Goal: Transaction & Acquisition: Purchase product/service

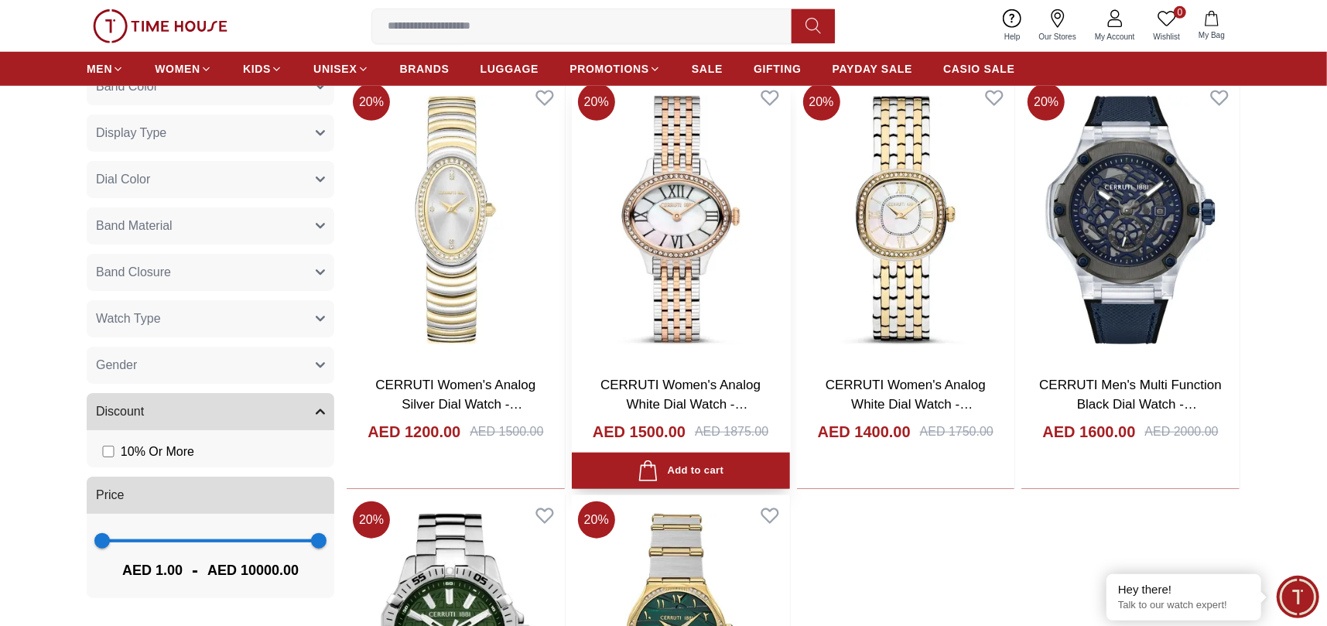
scroll to position [773, 0]
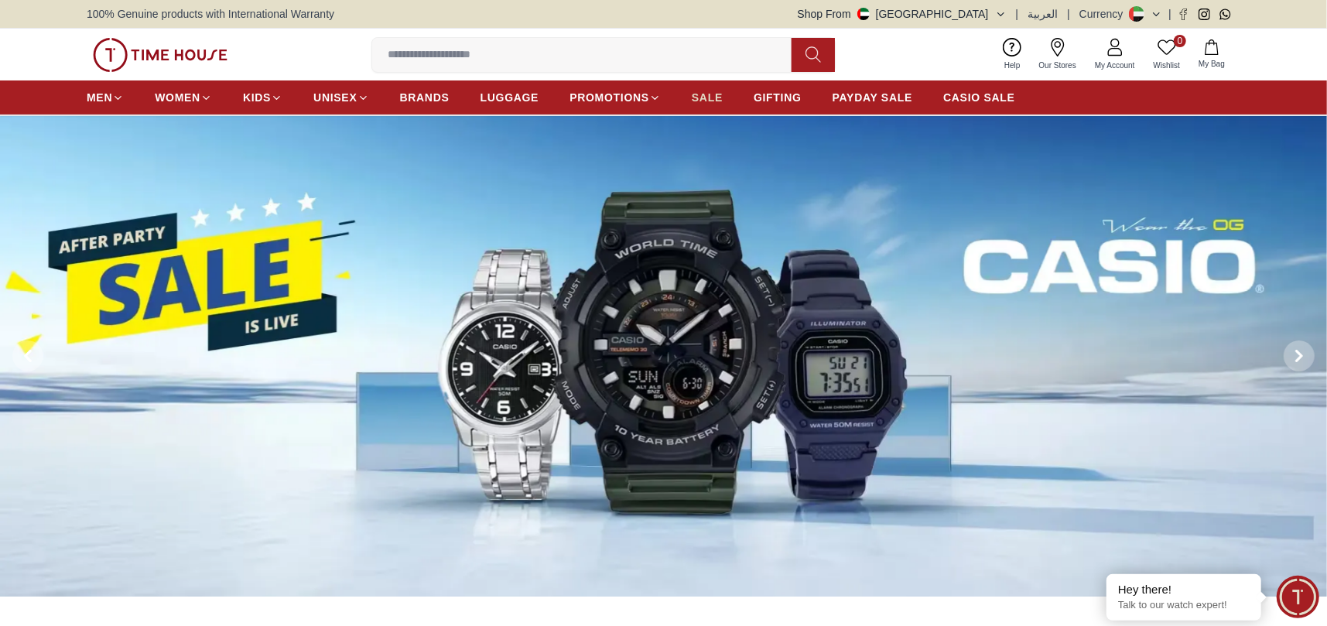
click at [705, 90] on span "SALE" at bounding box center [706, 97] width 31 height 15
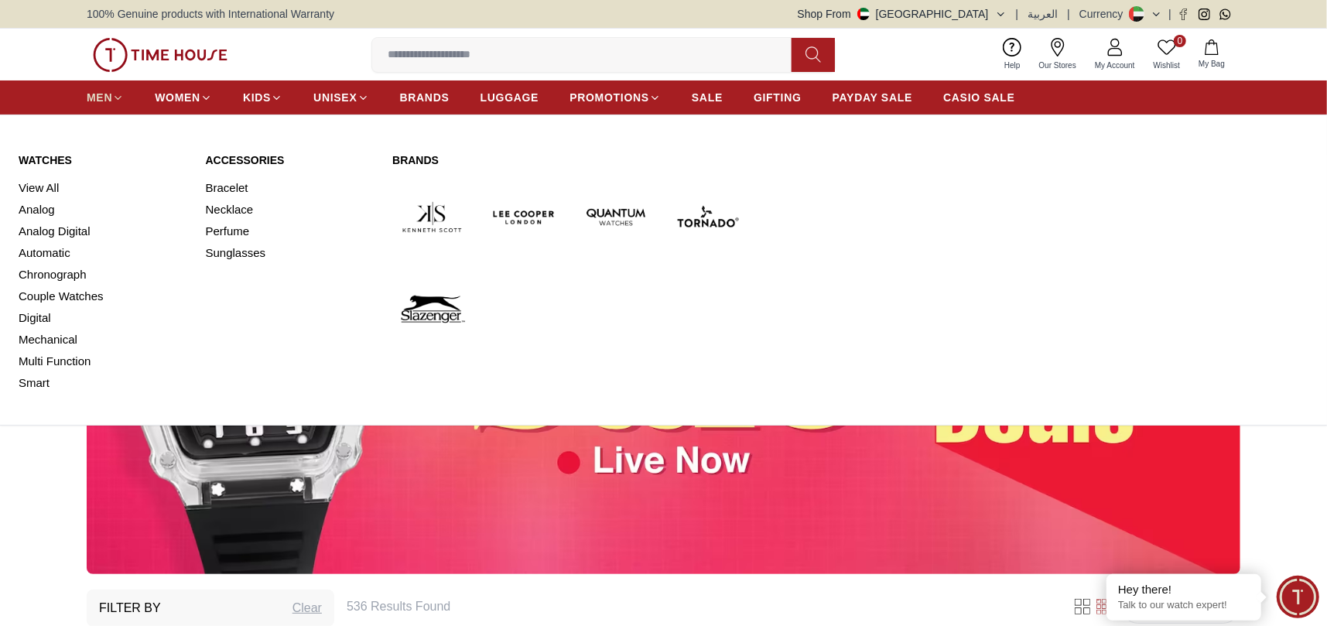
click at [113, 103] on icon at bounding box center [118, 98] width 12 height 12
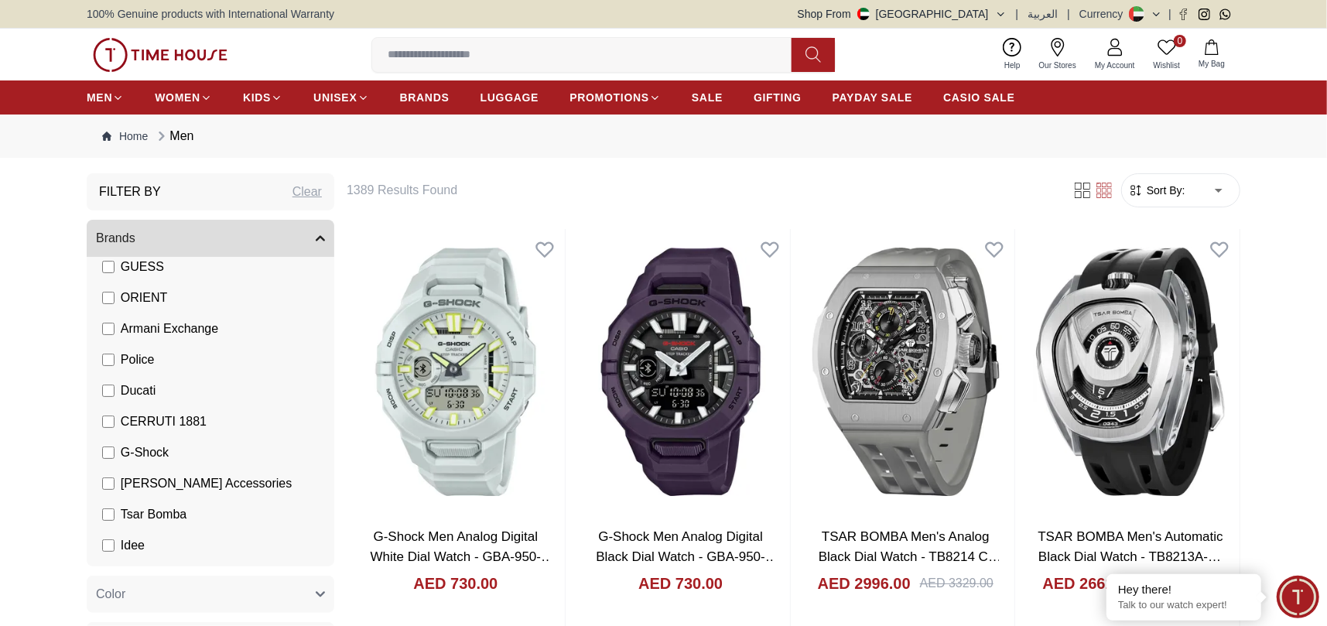
scroll to position [309, 0]
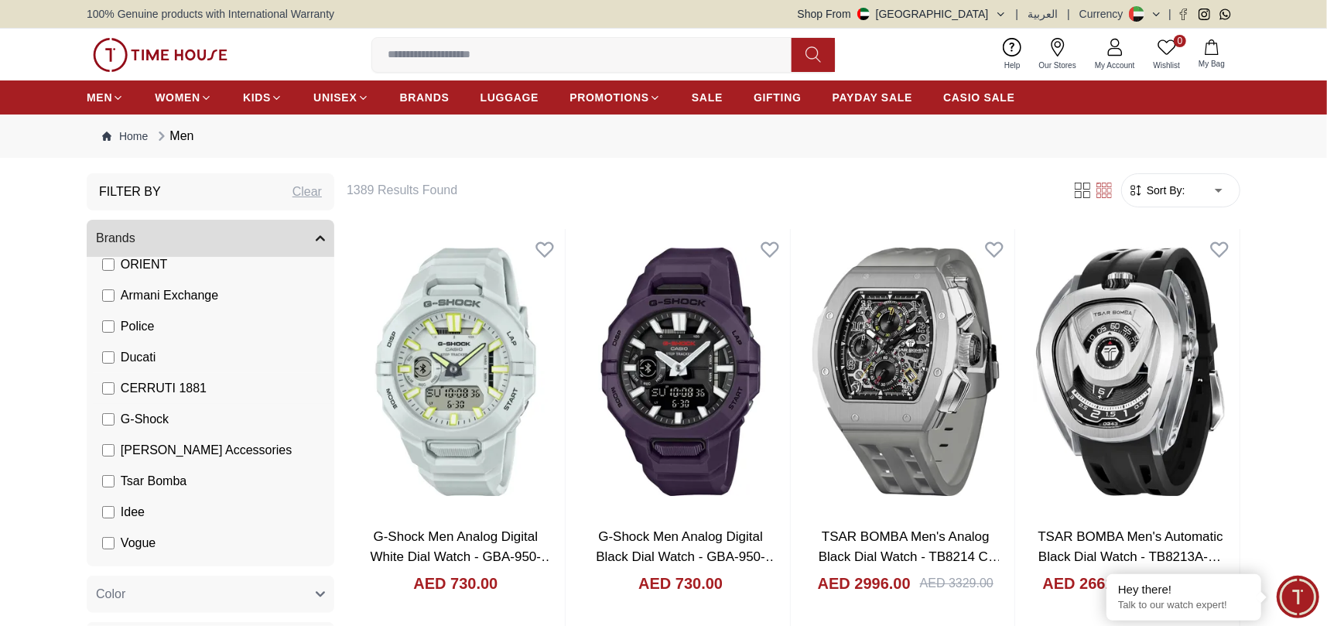
click at [206, 376] on li "CERRUTI 1881" at bounding box center [213, 388] width 241 height 31
click at [200, 384] on span "CERRUTI 1881" at bounding box center [164, 388] width 86 height 19
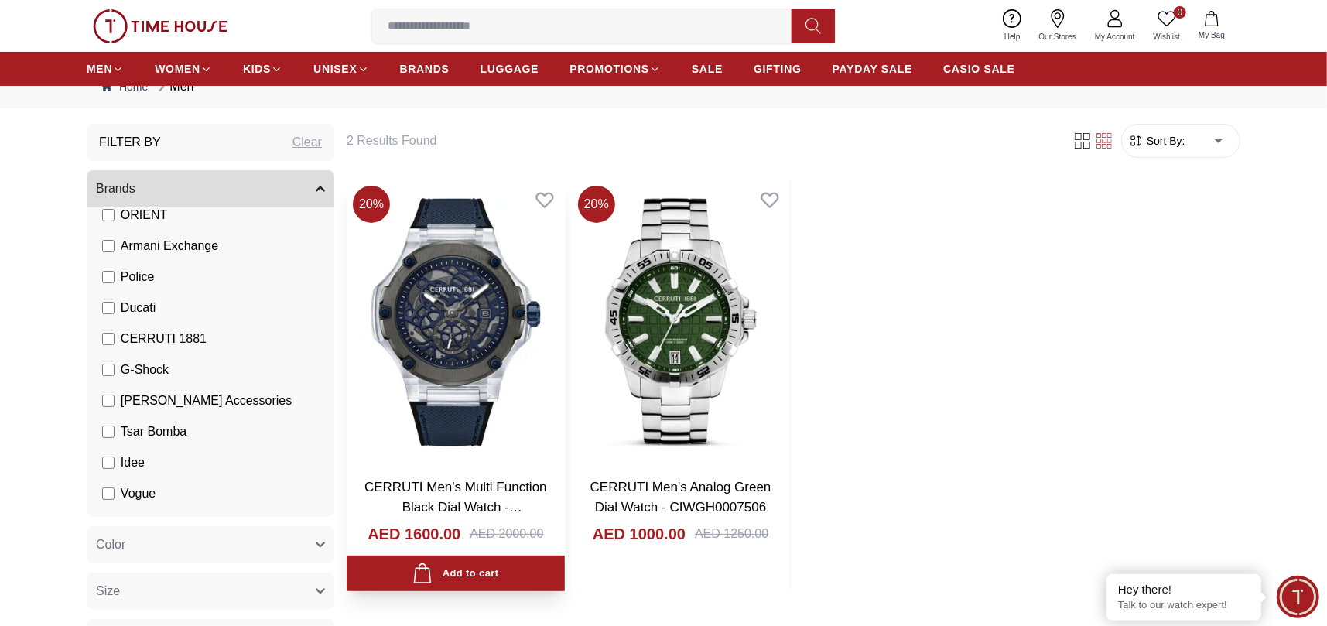
scroll to position [77, 0]
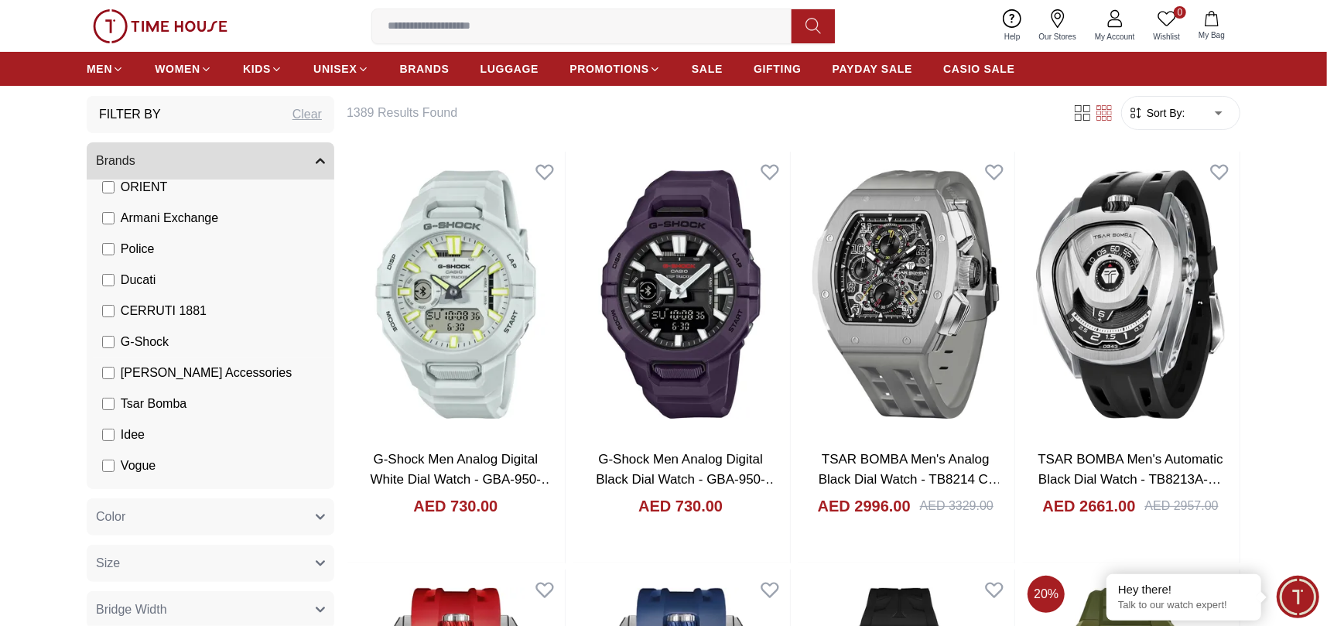
scroll to position [232, 0]
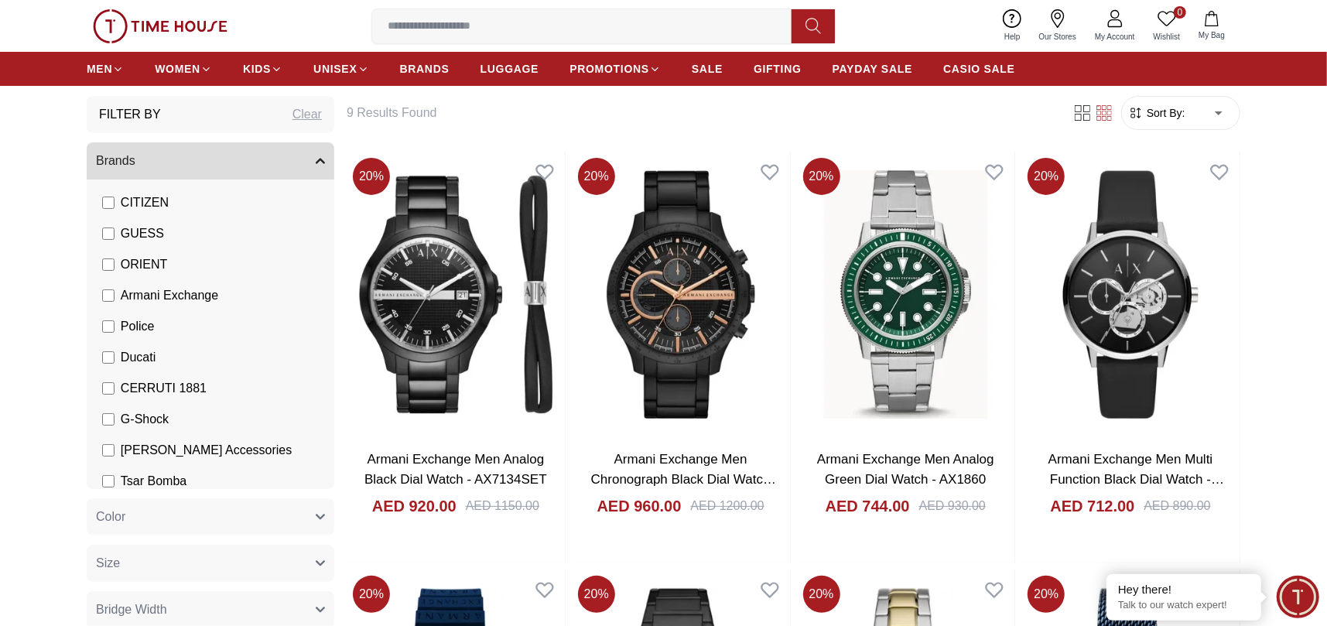
scroll to position [77, 0]
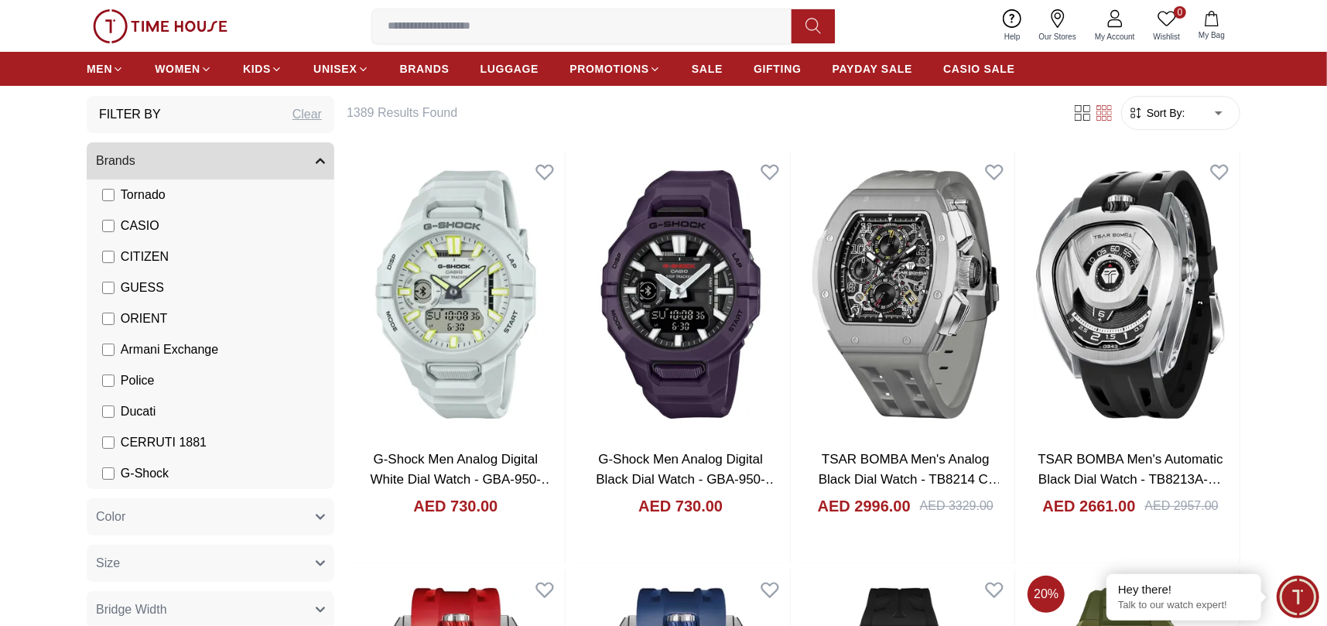
scroll to position [77, 0]
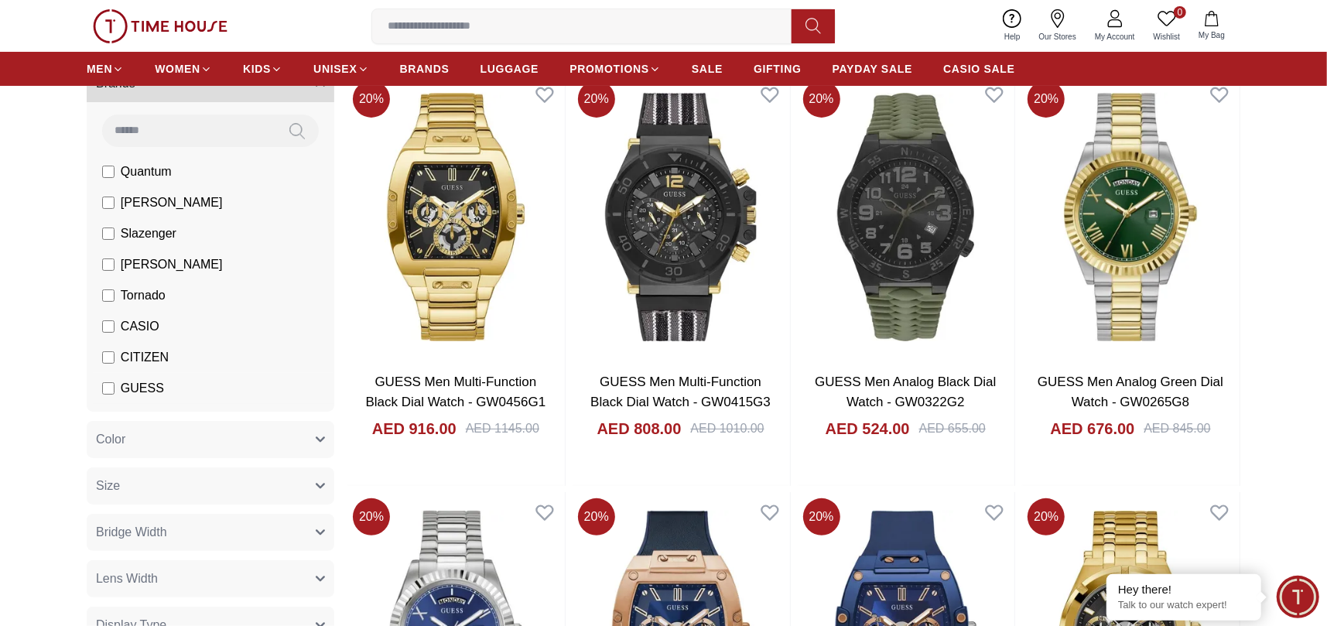
click at [99, 382] on li "GUESS" at bounding box center [213, 388] width 241 height 31
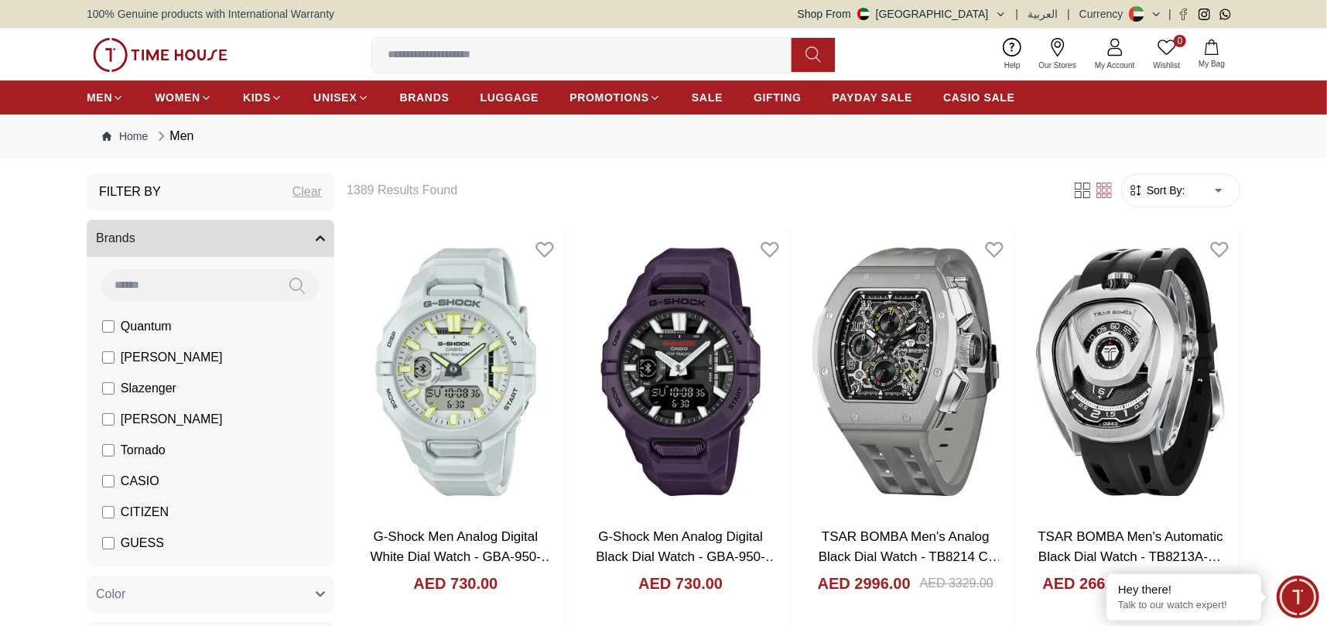
click at [142, 385] on span "Slazenger" at bounding box center [149, 388] width 56 height 19
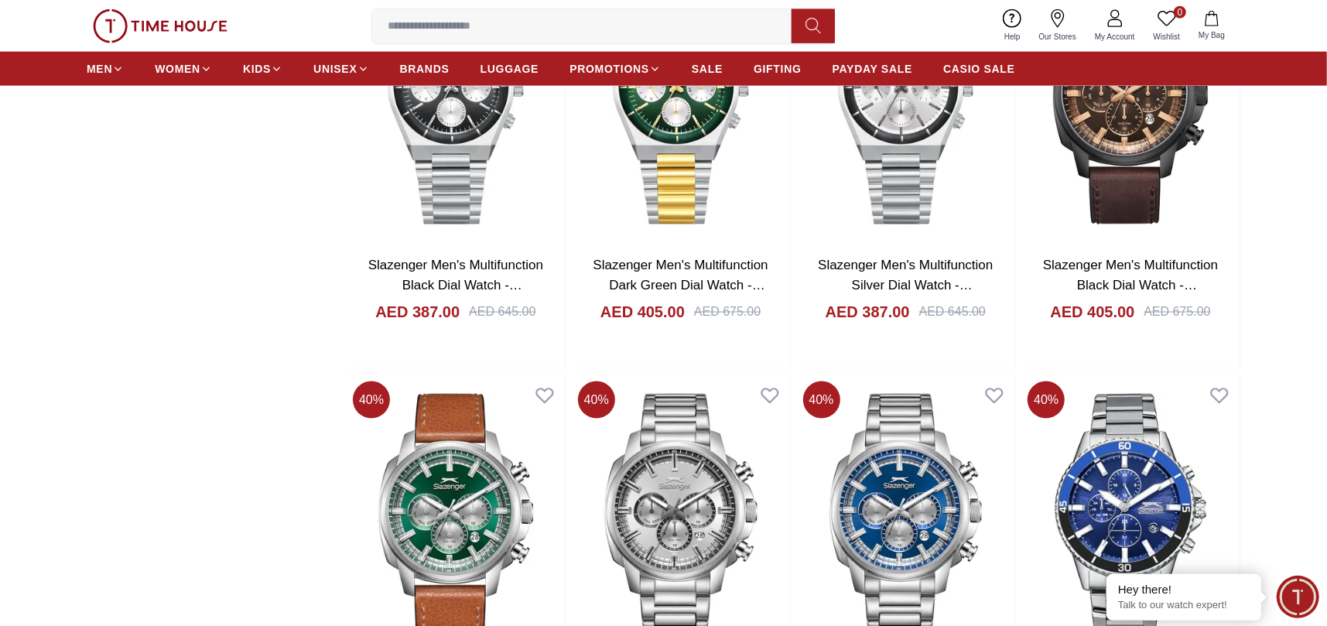
scroll to position [1702, 0]
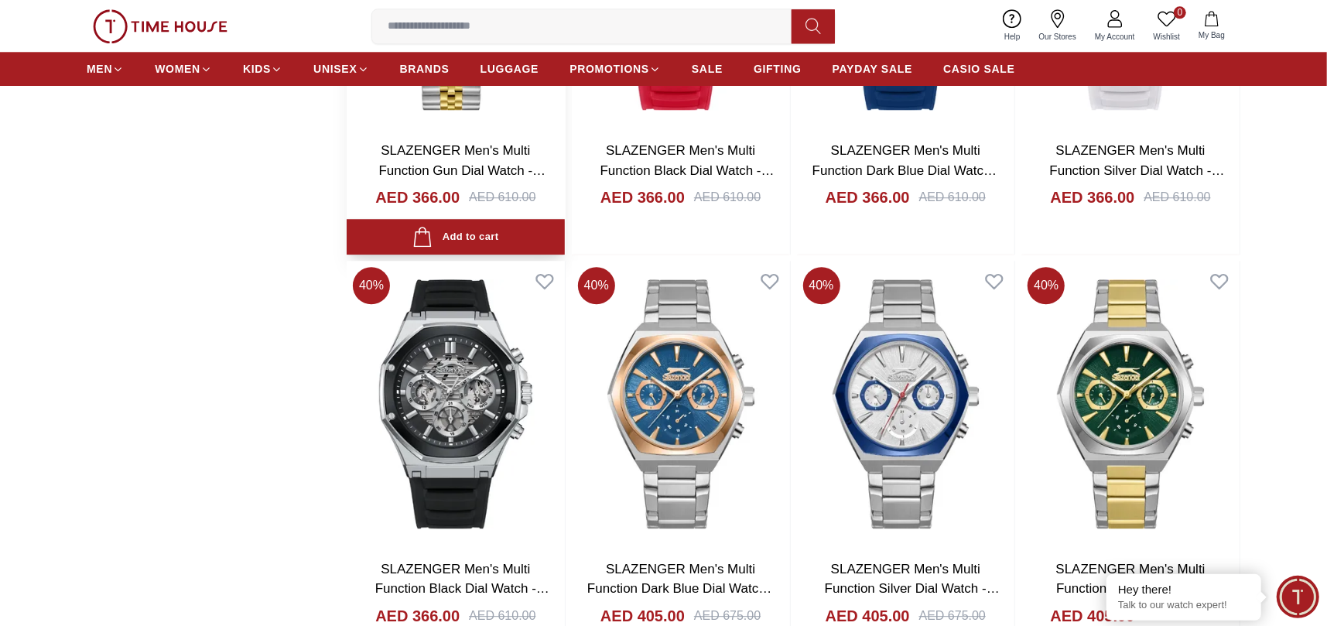
scroll to position [2939, 0]
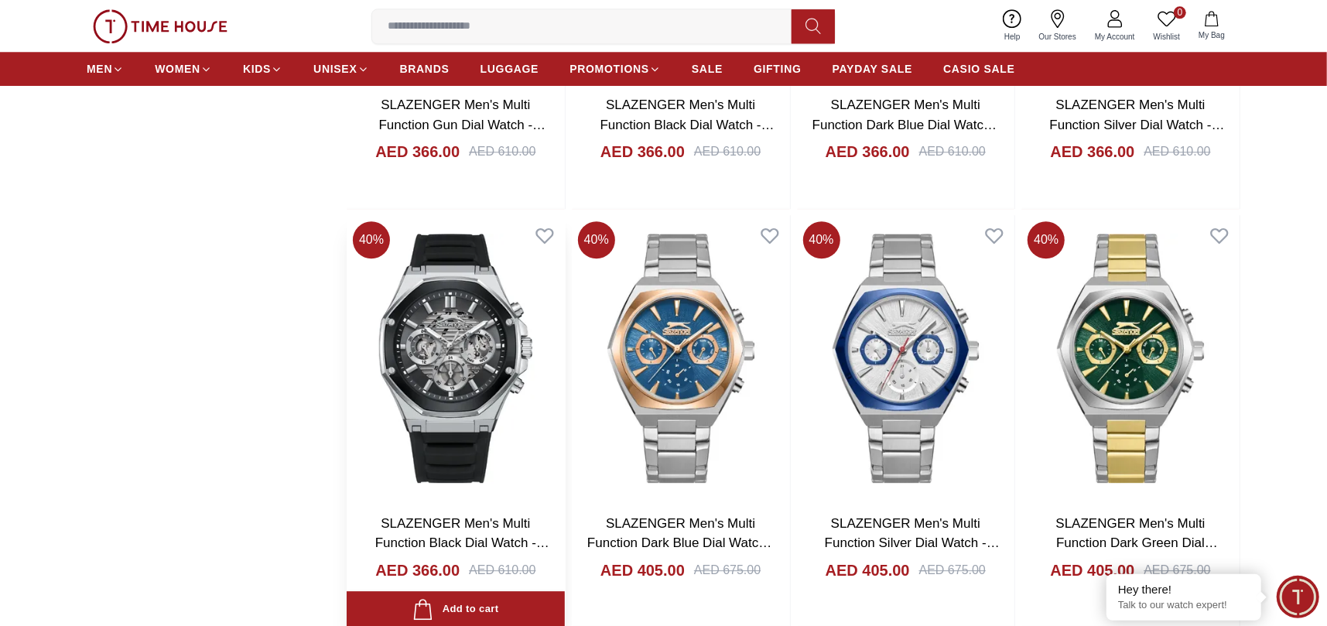
click at [436, 321] on img at bounding box center [456, 357] width 218 height 285
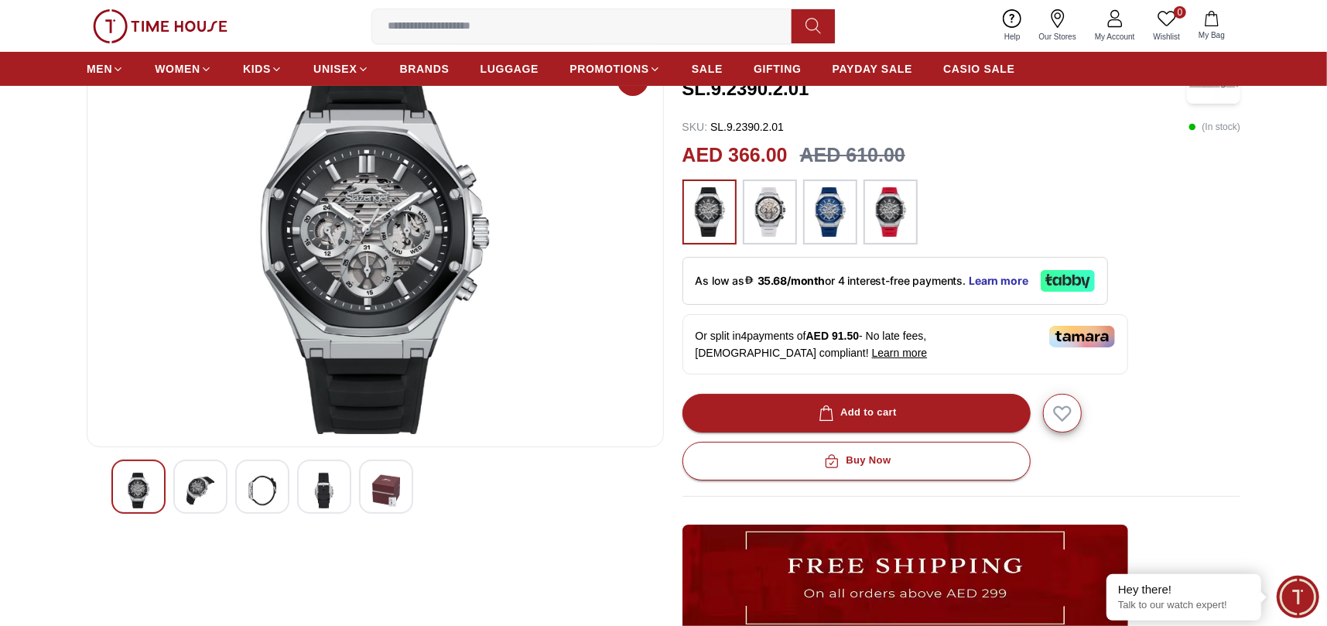
scroll to position [232, 0]
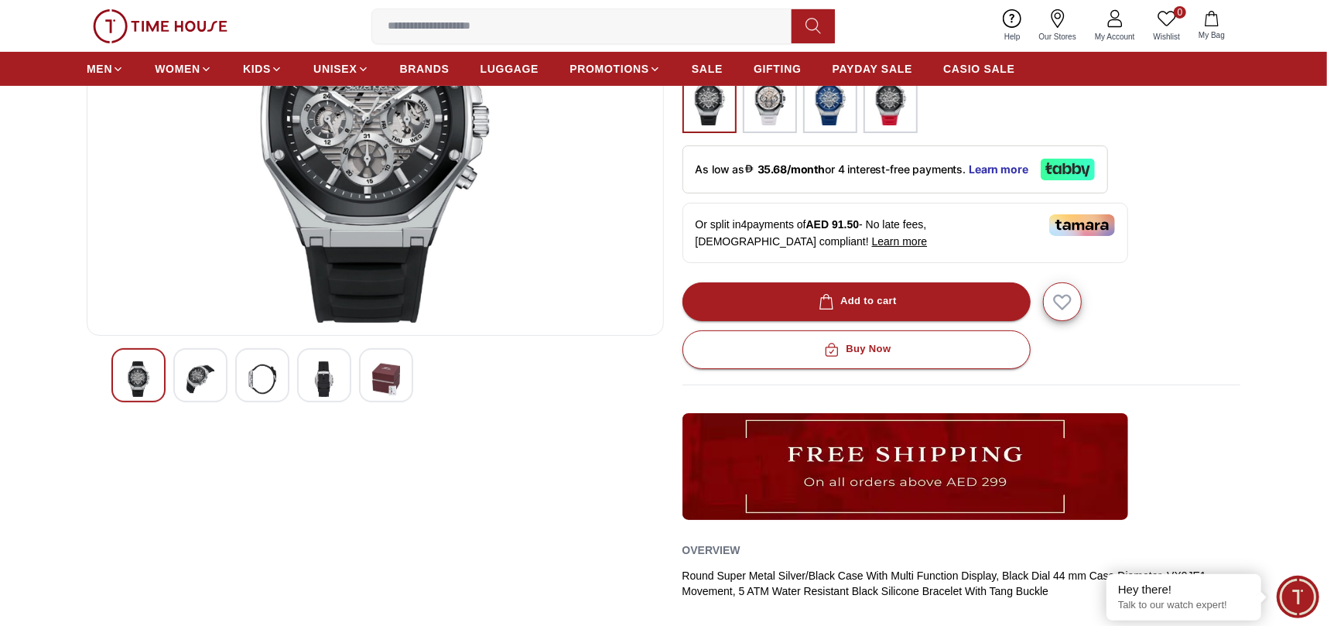
click at [203, 374] on img at bounding box center [200, 379] width 28 height 36
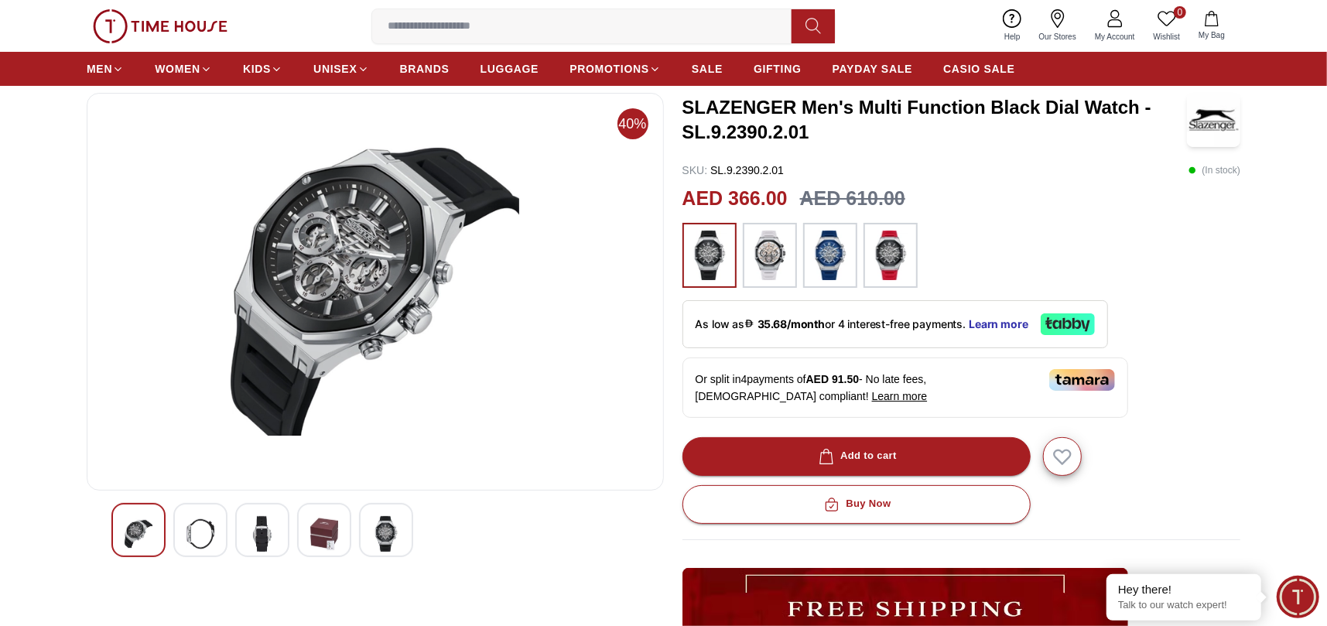
scroll to position [77, 0]
click at [268, 513] on div at bounding box center [262, 530] width 54 height 54
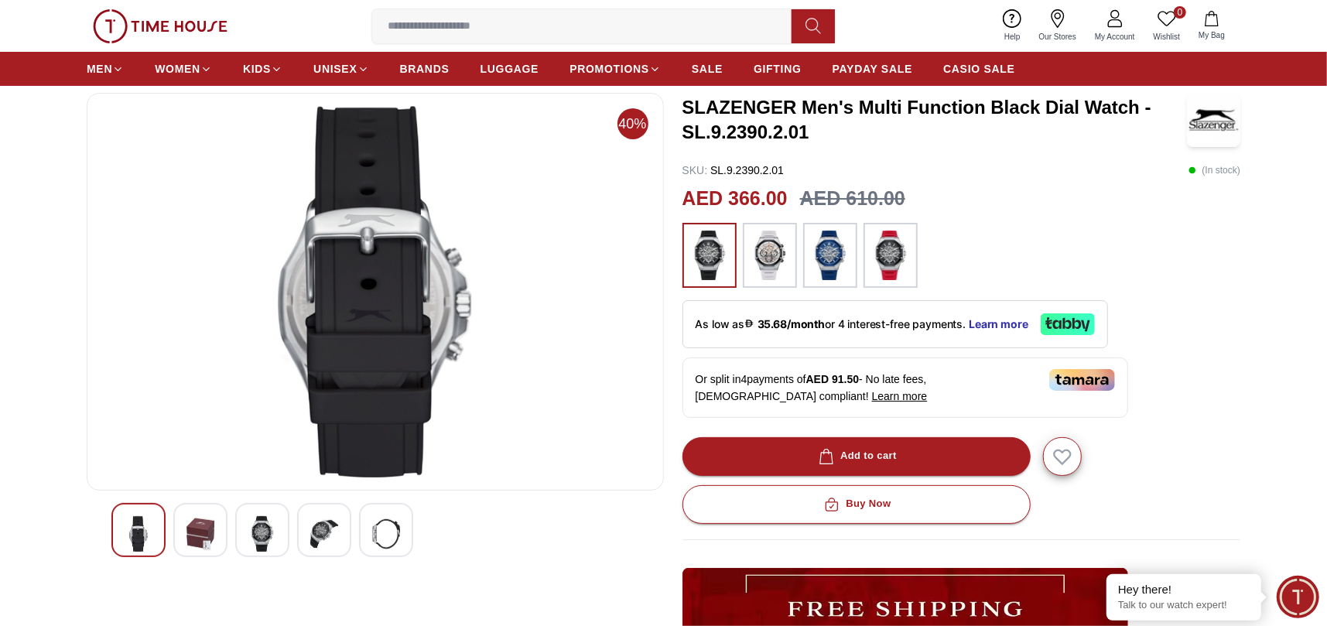
click at [329, 528] on img at bounding box center [324, 534] width 28 height 36
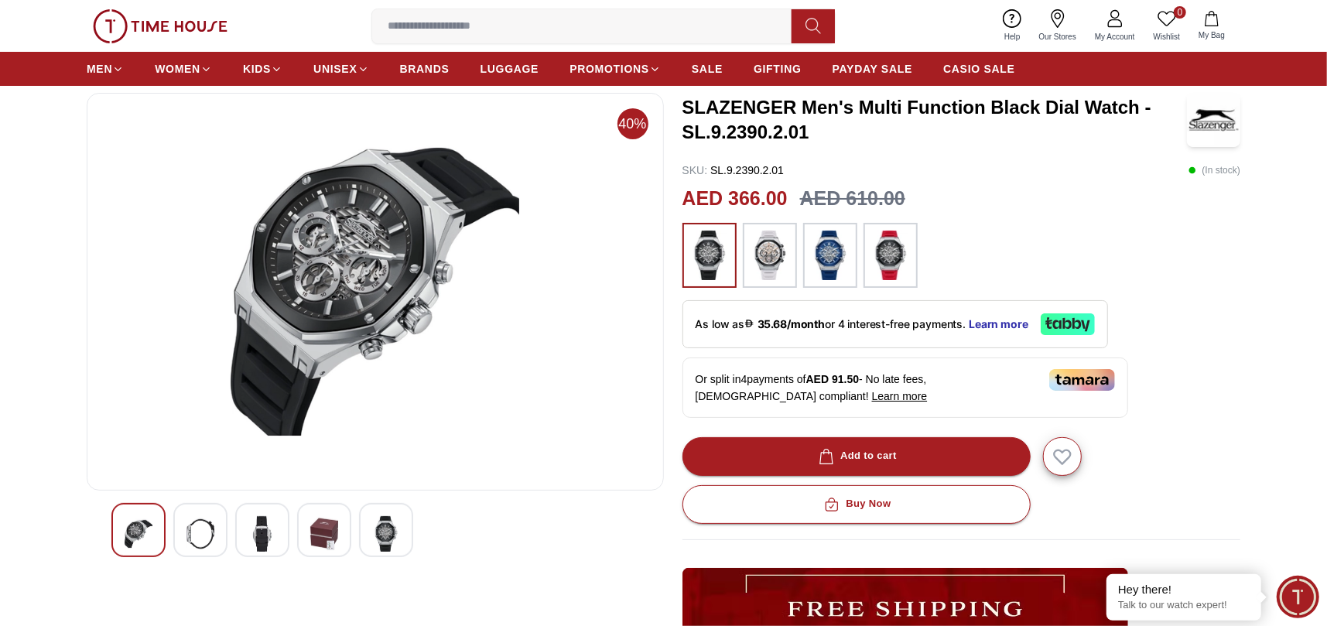
click at [342, 319] on img at bounding box center [375, 291] width 551 height 371
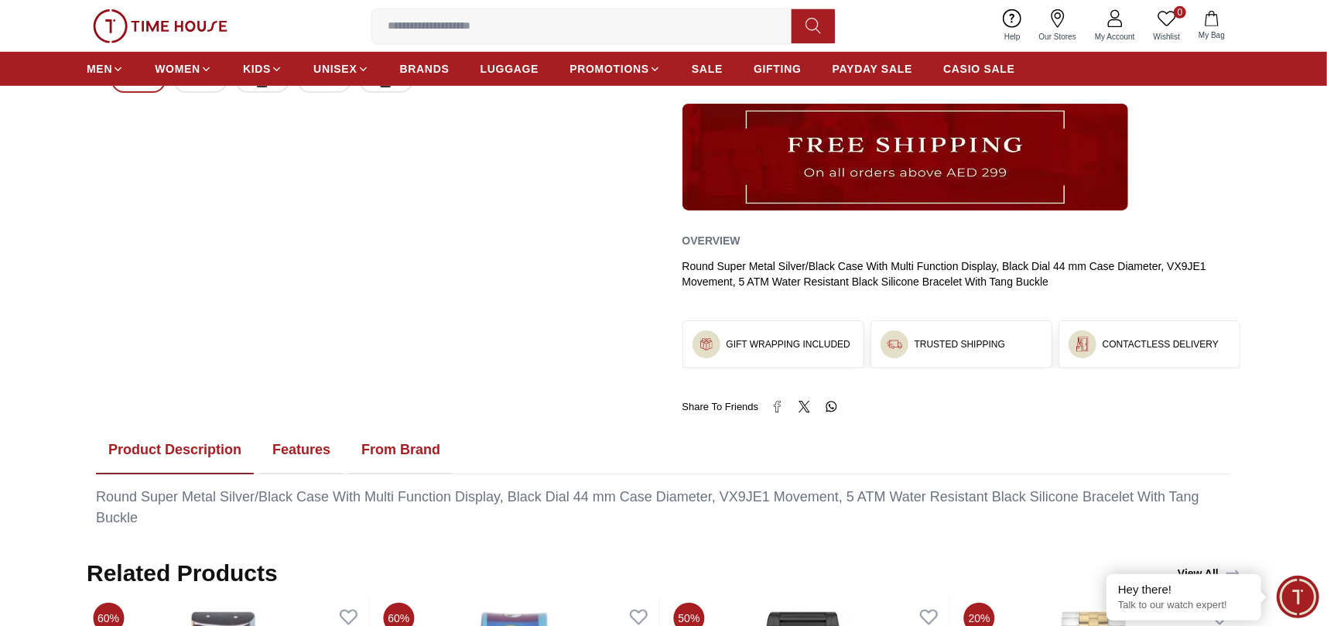
scroll to position [773, 0]
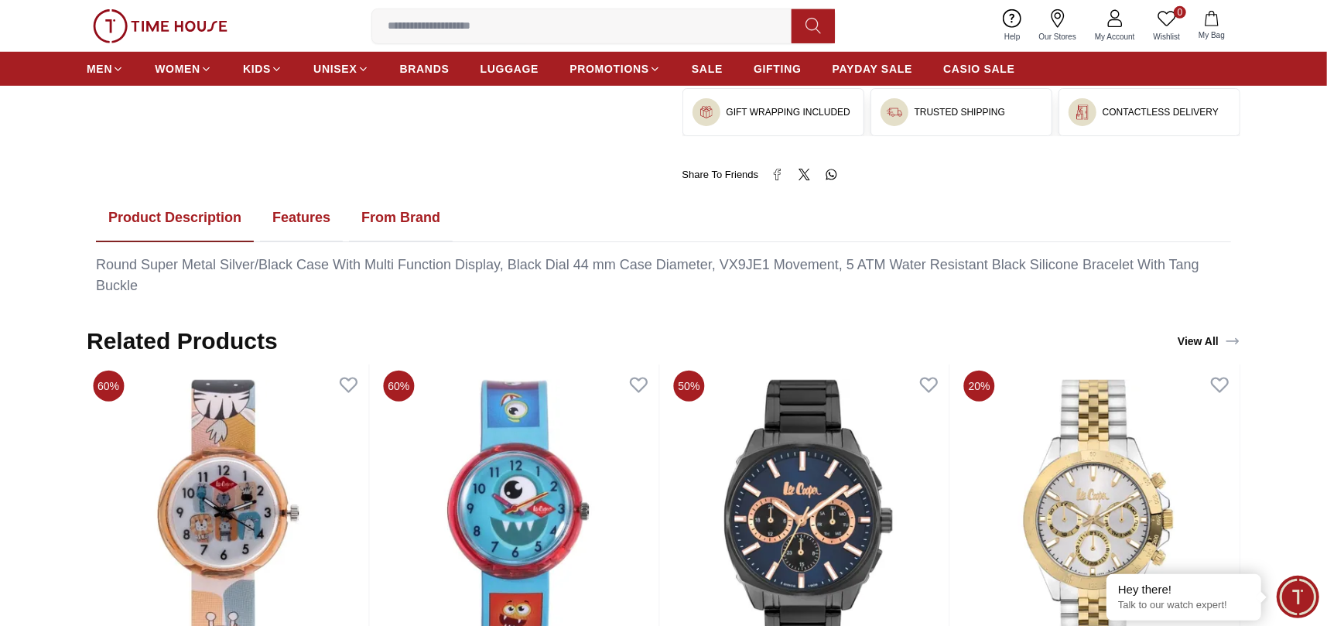
click at [308, 215] on button "Features" at bounding box center [301, 218] width 83 height 48
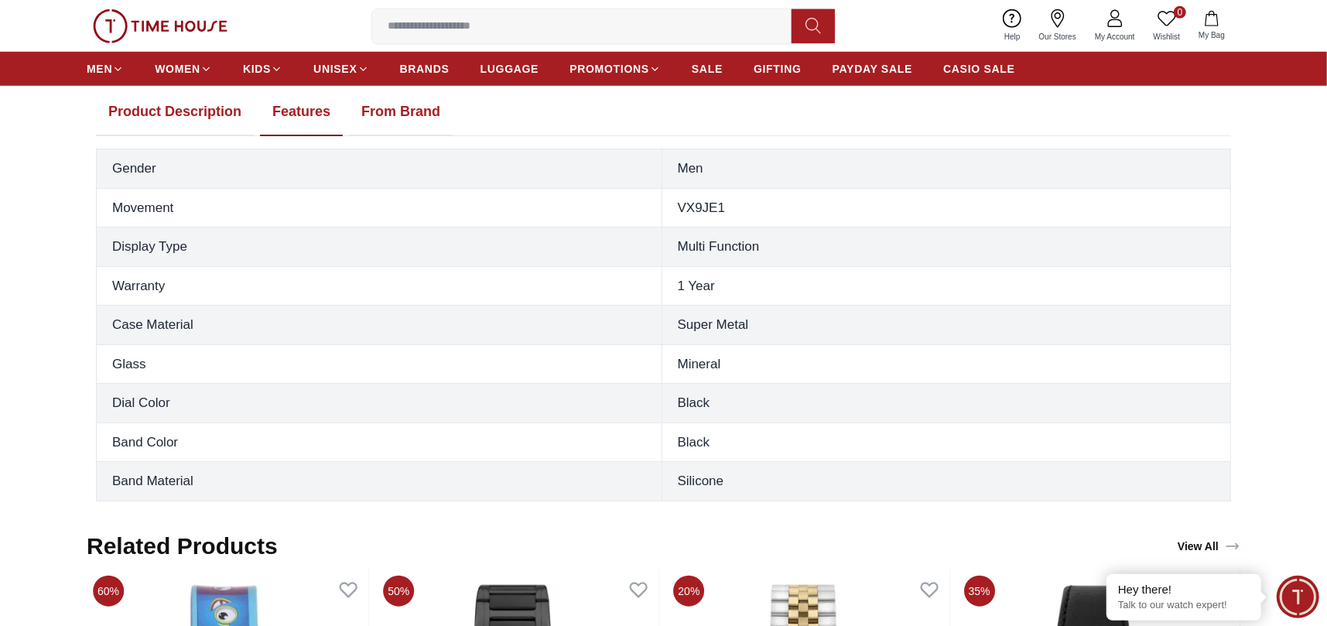
scroll to position [851, 0]
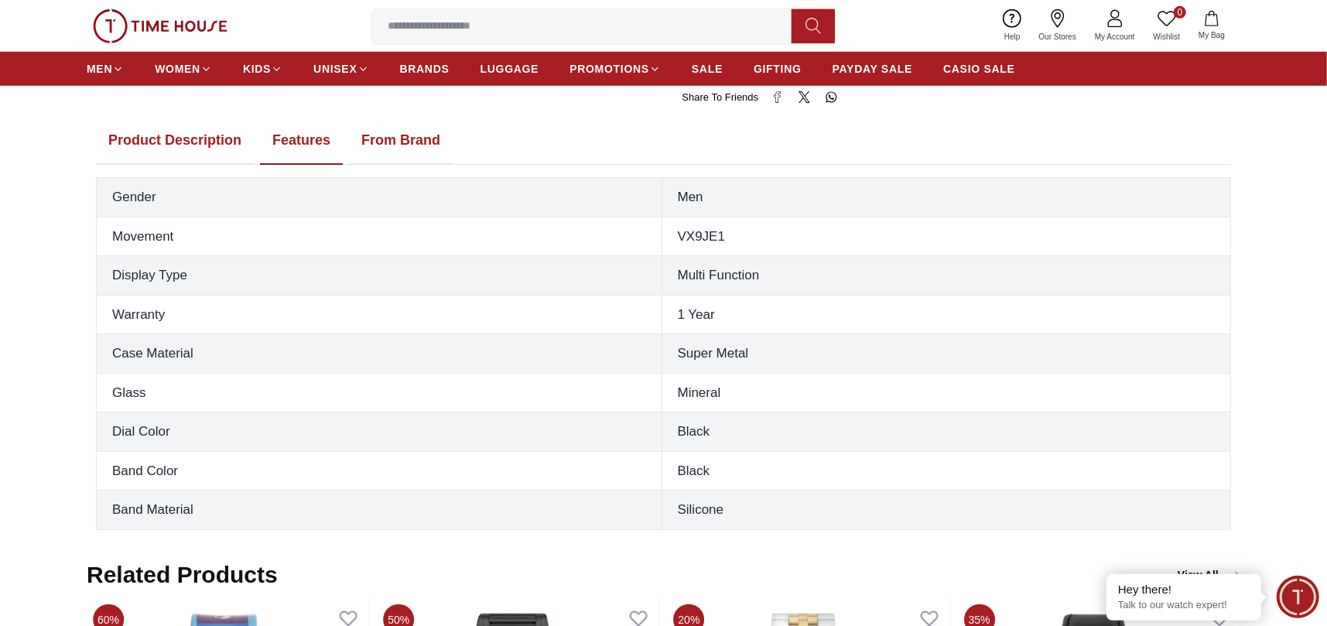
click at [415, 137] on button "From Brand" at bounding box center [401, 141] width 104 height 48
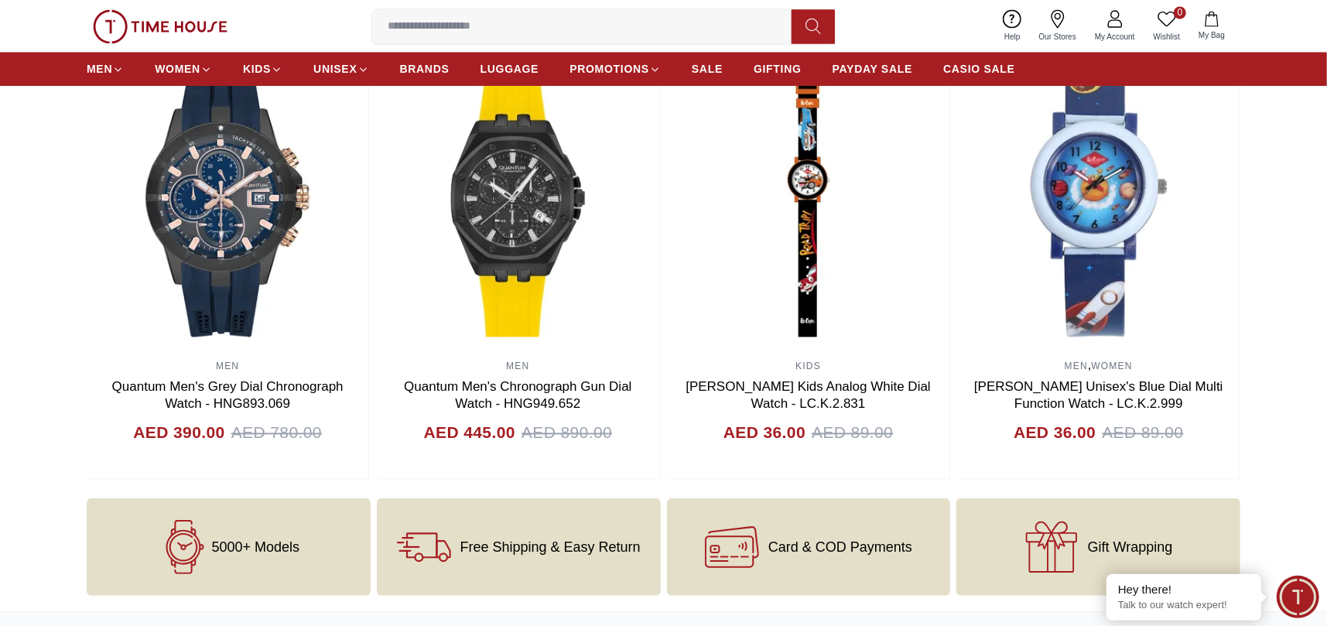
scroll to position [2088, 0]
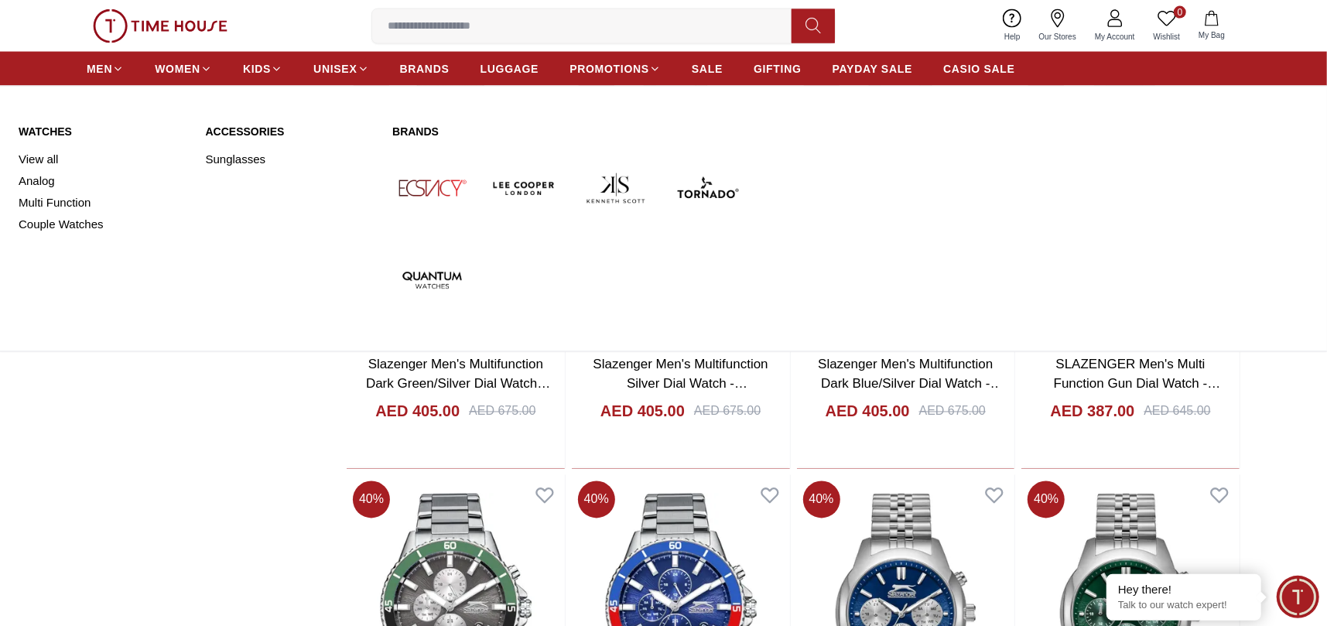
scroll to position [3938, 0]
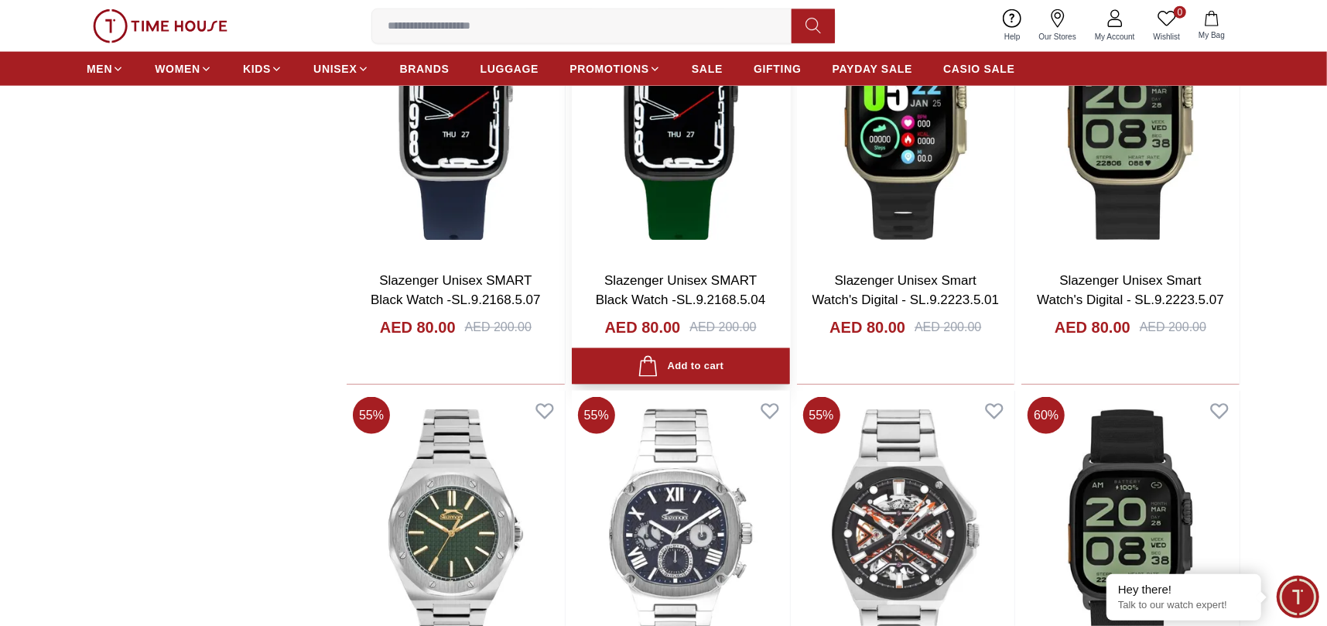
scroll to position [5717, 0]
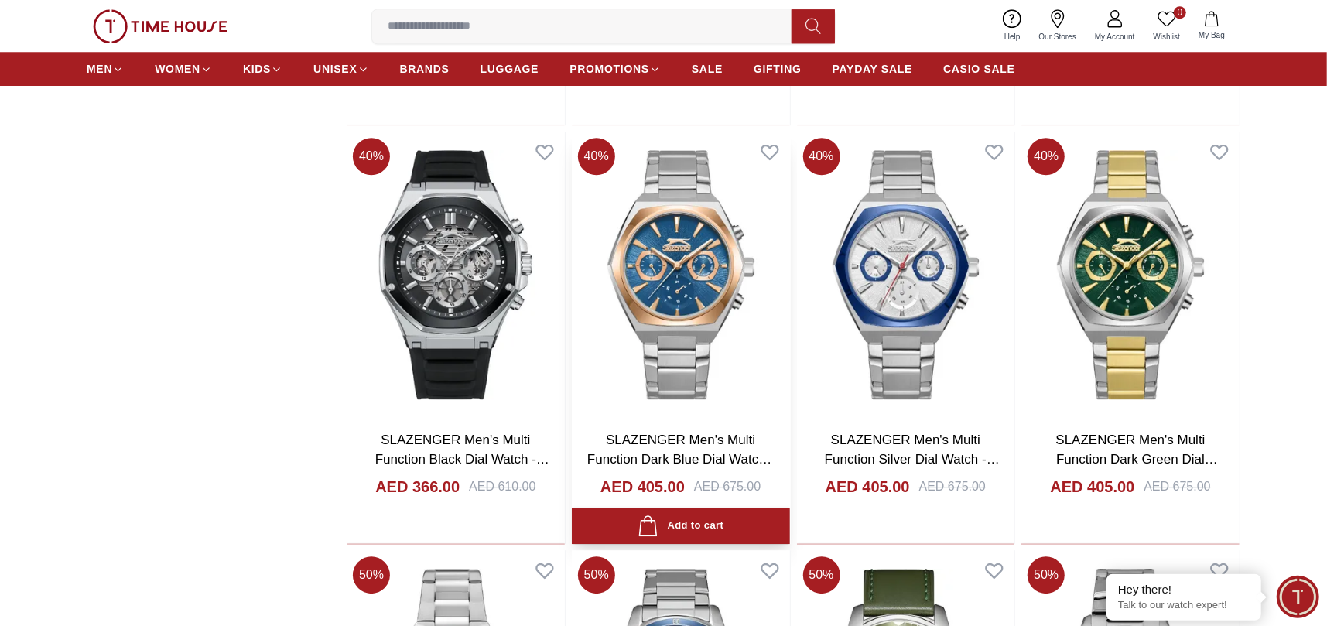
scroll to position [3010, 0]
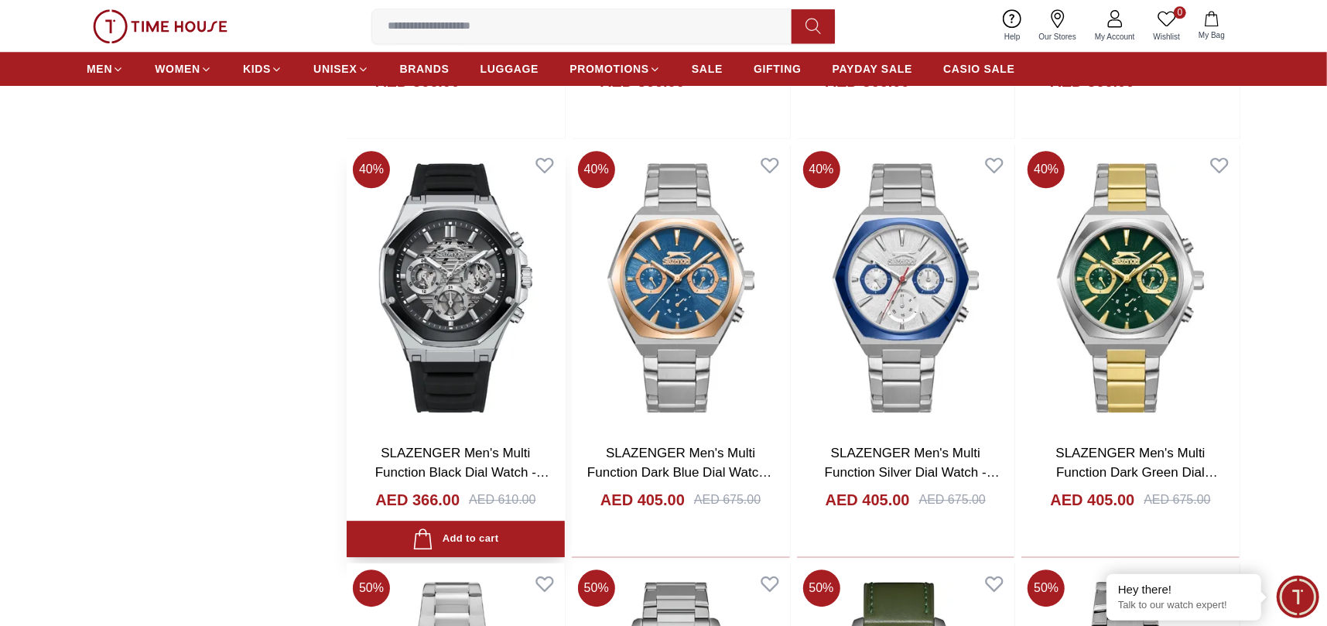
click at [487, 260] on img at bounding box center [456, 287] width 218 height 285
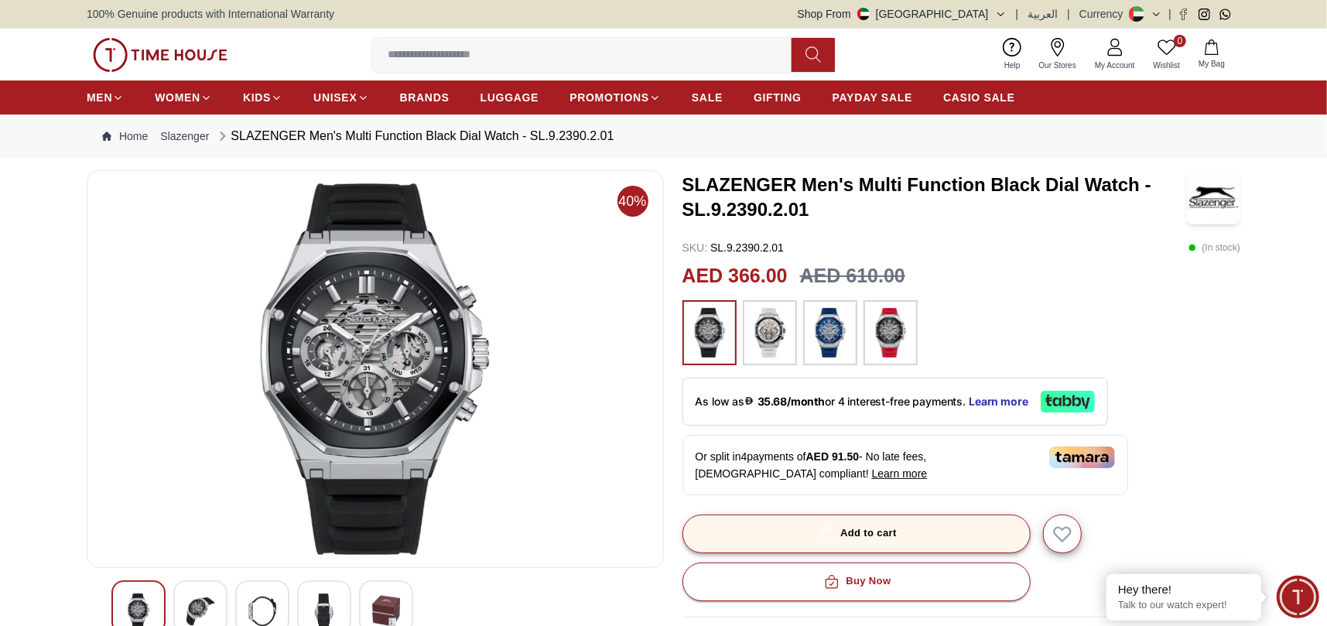
click at [791, 545] on button "Add to cart" at bounding box center [856, 533] width 348 height 39
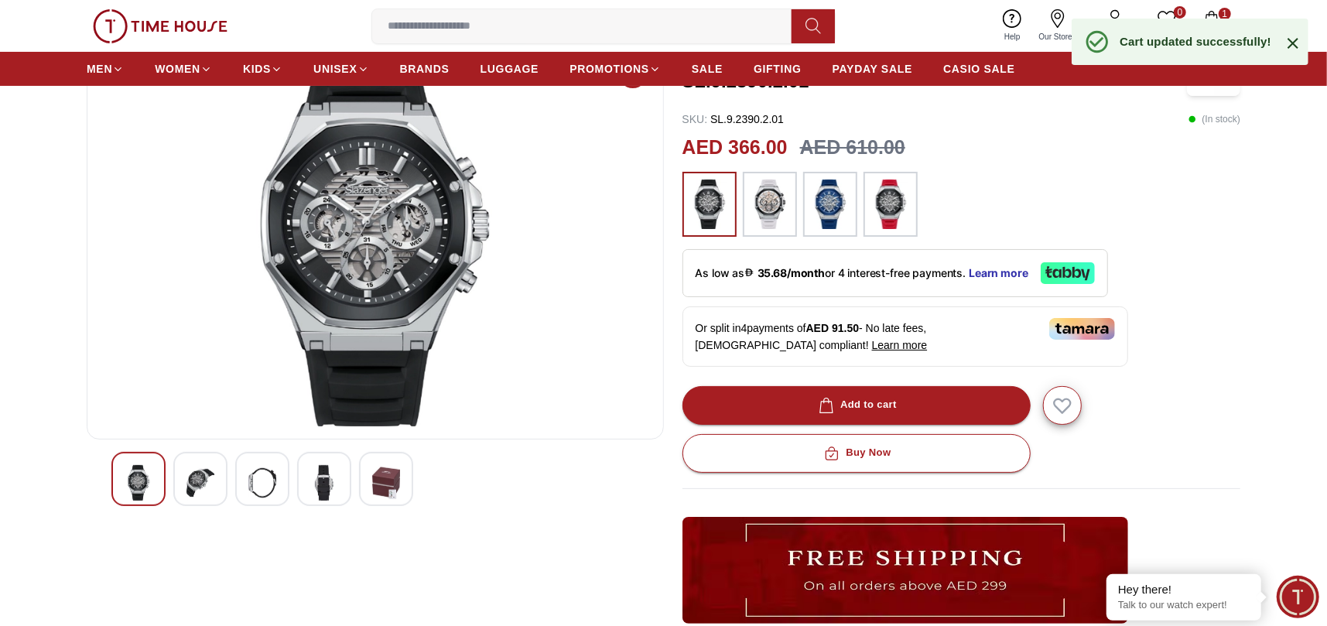
scroll to position [155, 0]
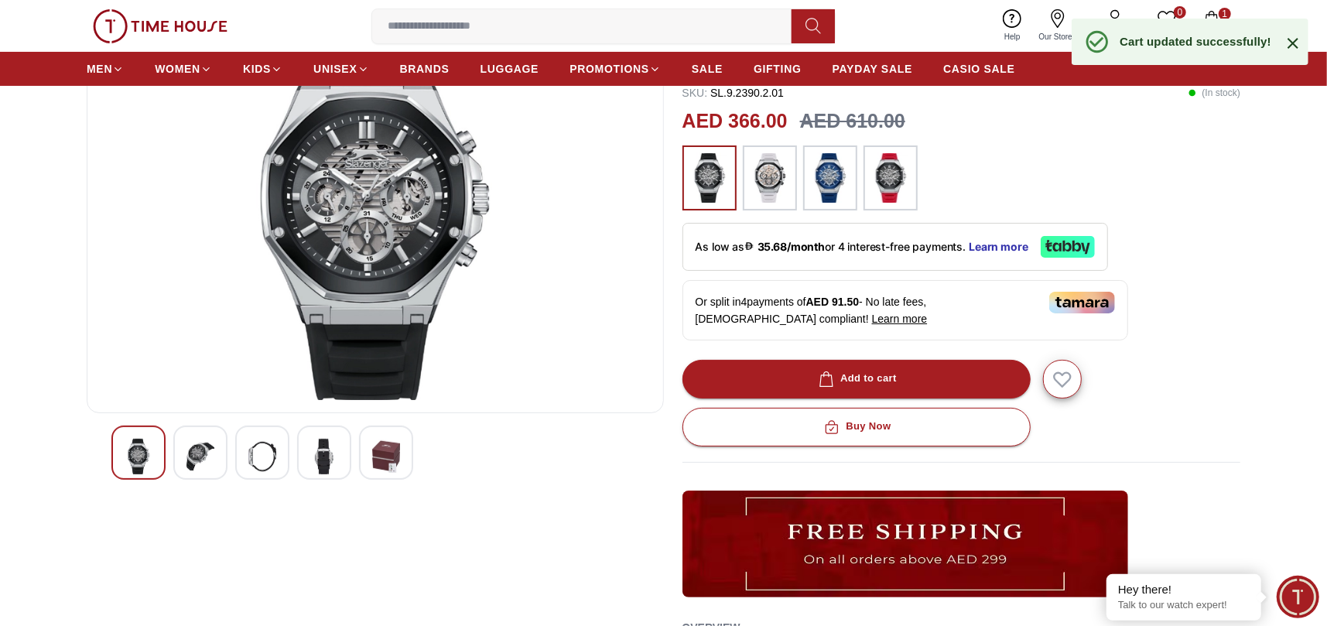
click at [271, 470] on img at bounding box center [262, 457] width 28 height 36
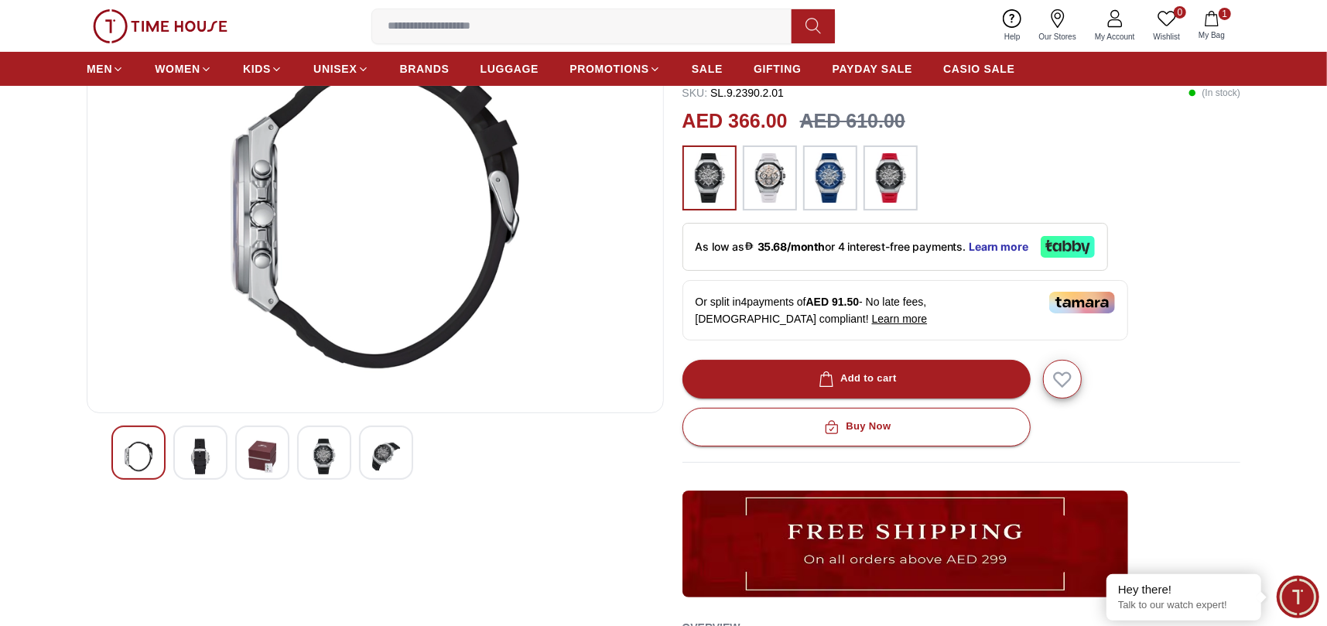
click at [316, 468] on img at bounding box center [324, 457] width 28 height 36
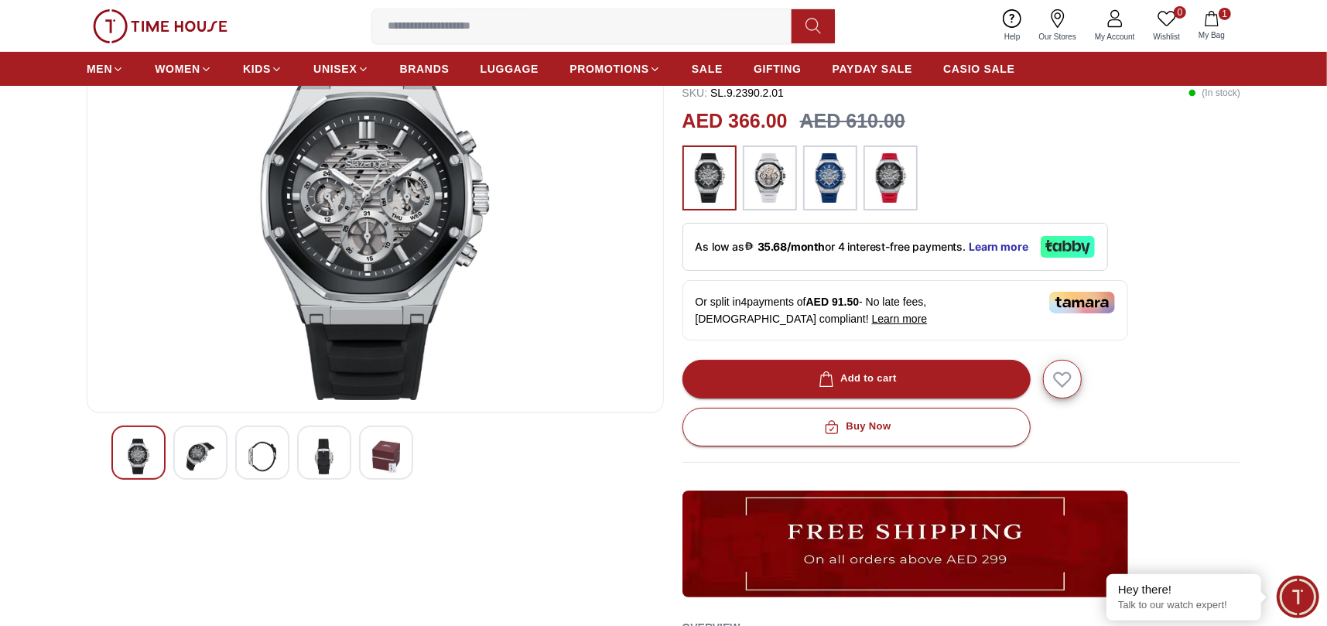
click at [394, 476] on div at bounding box center [386, 452] width 54 height 54
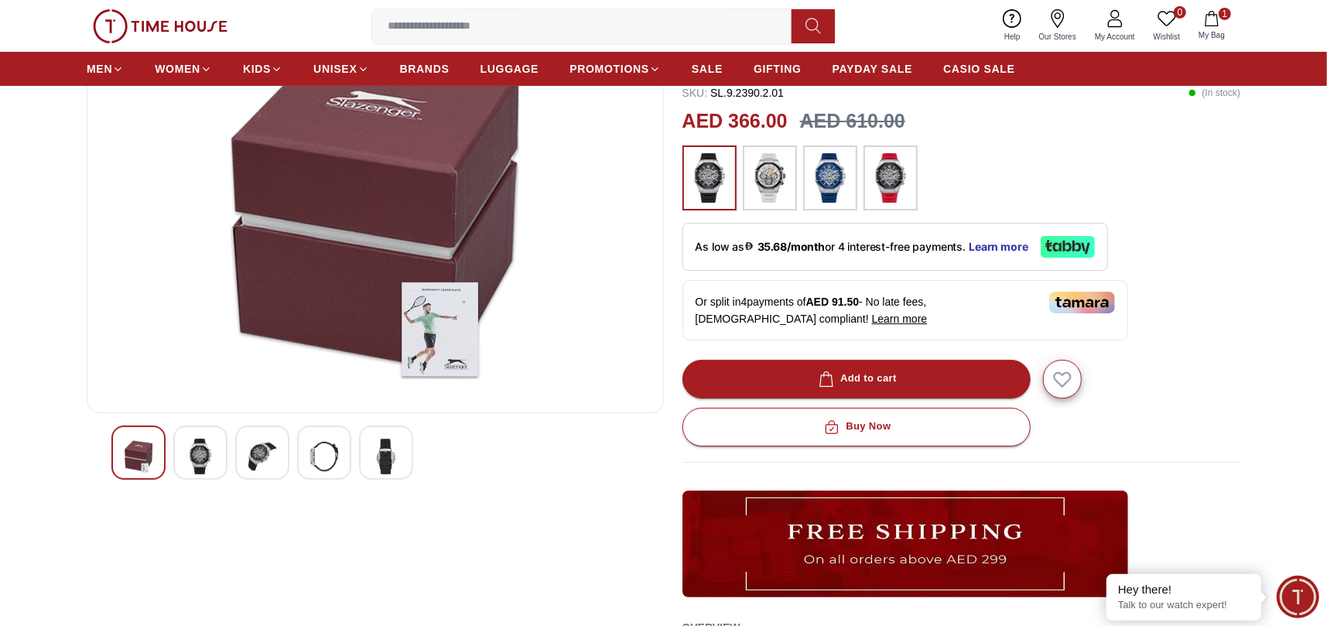
click at [278, 453] on div at bounding box center [262, 452] width 54 height 54
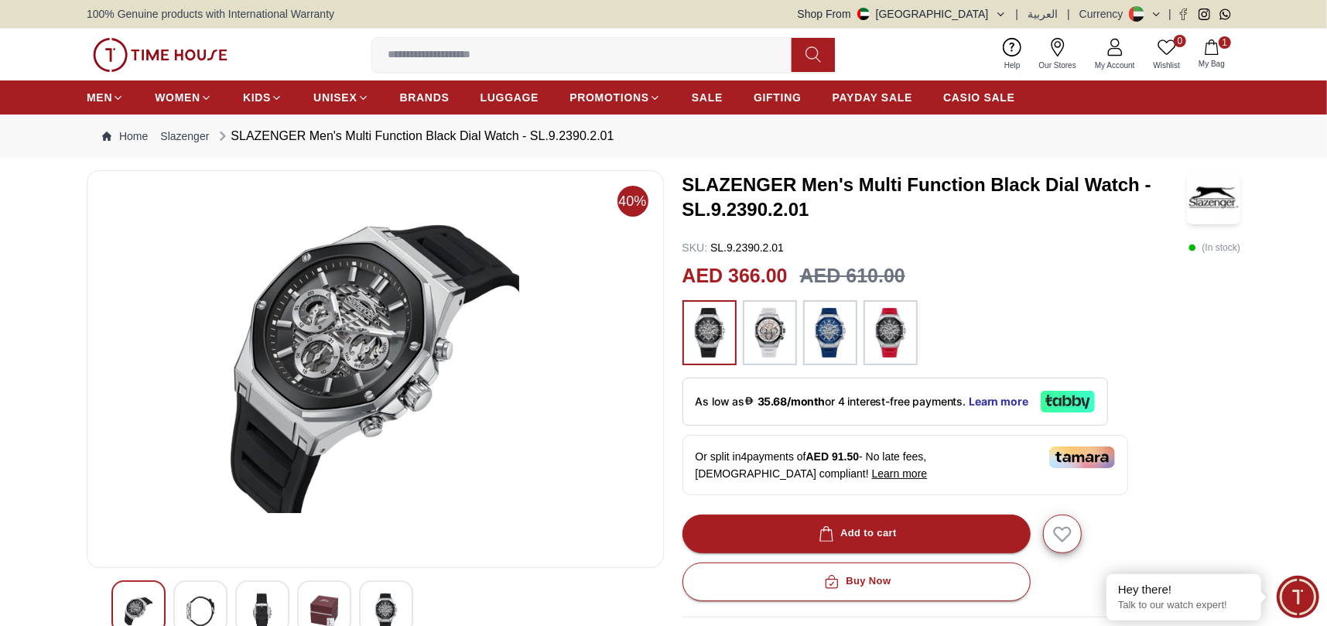
scroll to position [0, 0]
click at [1054, 391] on icon at bounding box center [1067, 402] width 54 height 22
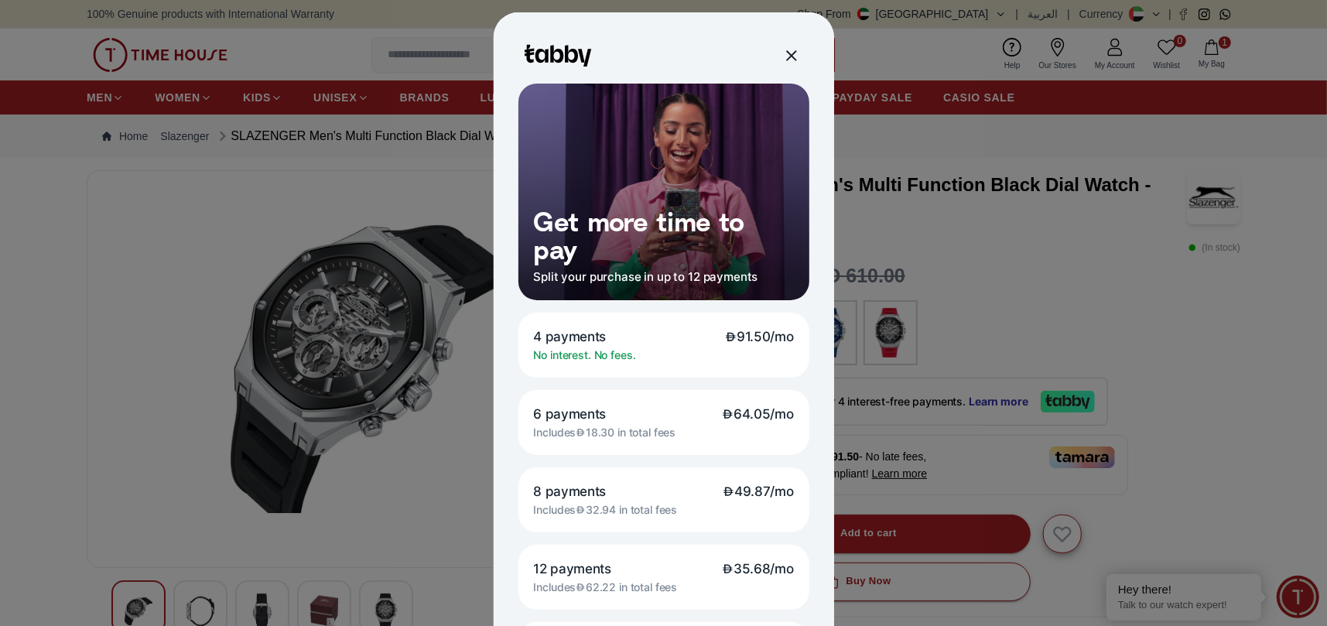
click at [759, 343] on span "91.50/mo" at bounding box center [759, 336] width 69 height 17
click at [787, 52] on div at bounding box center [790, 55] width 18 height 18
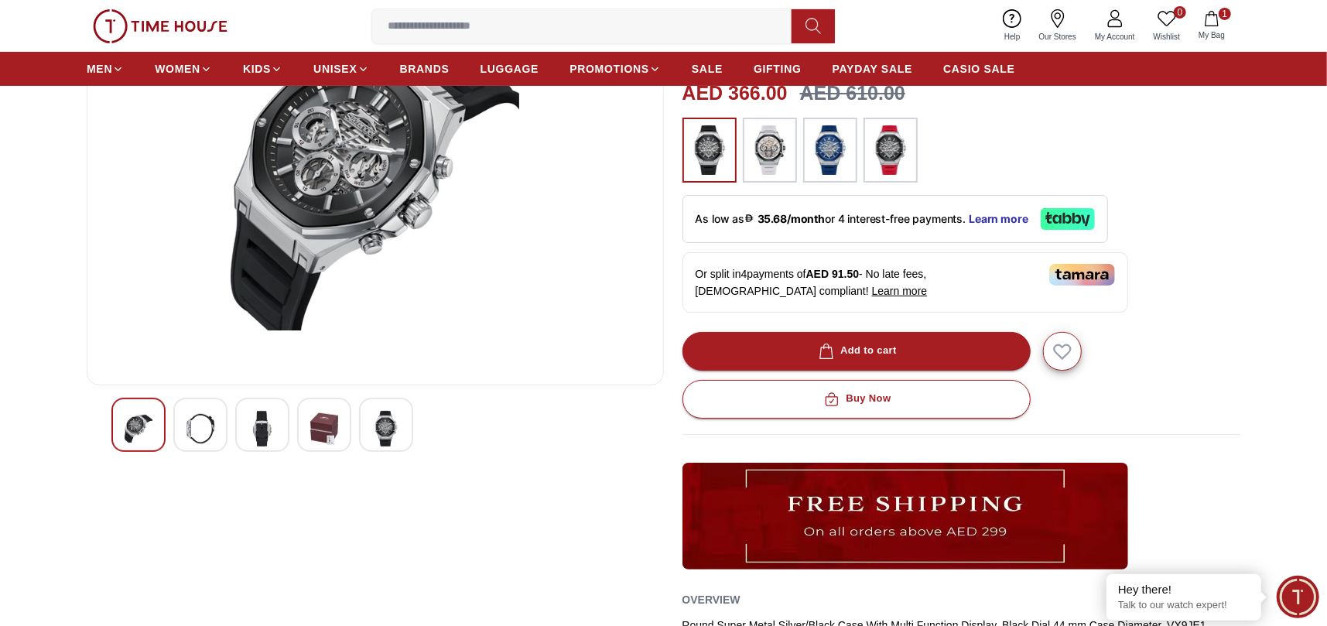
scroll to position [309, 0]
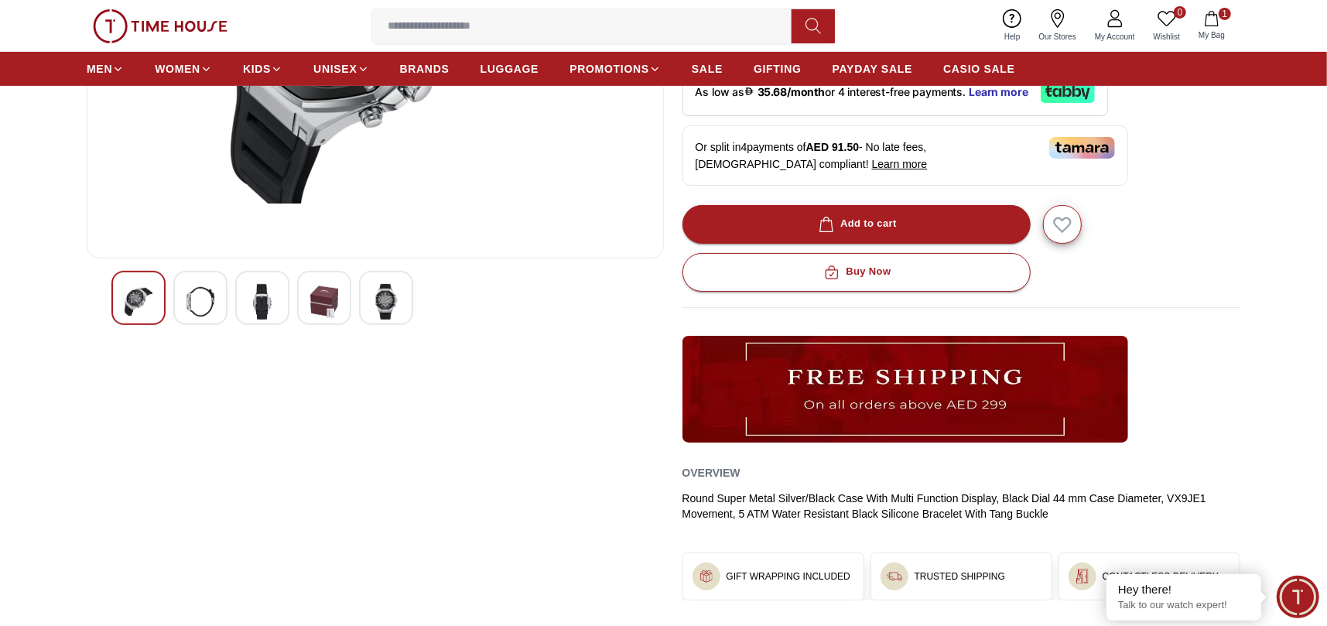
click at [383, 300] on img at bounding box center [386, 302] width 28 height 36
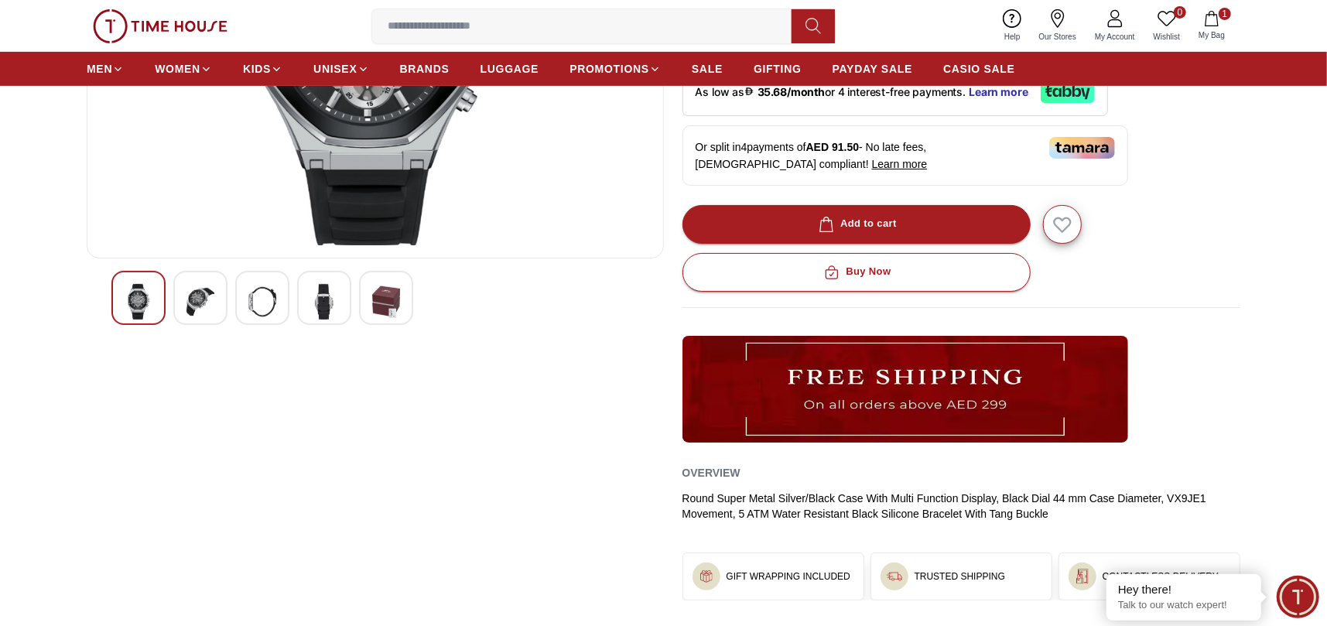
scroll to position [77, 0]
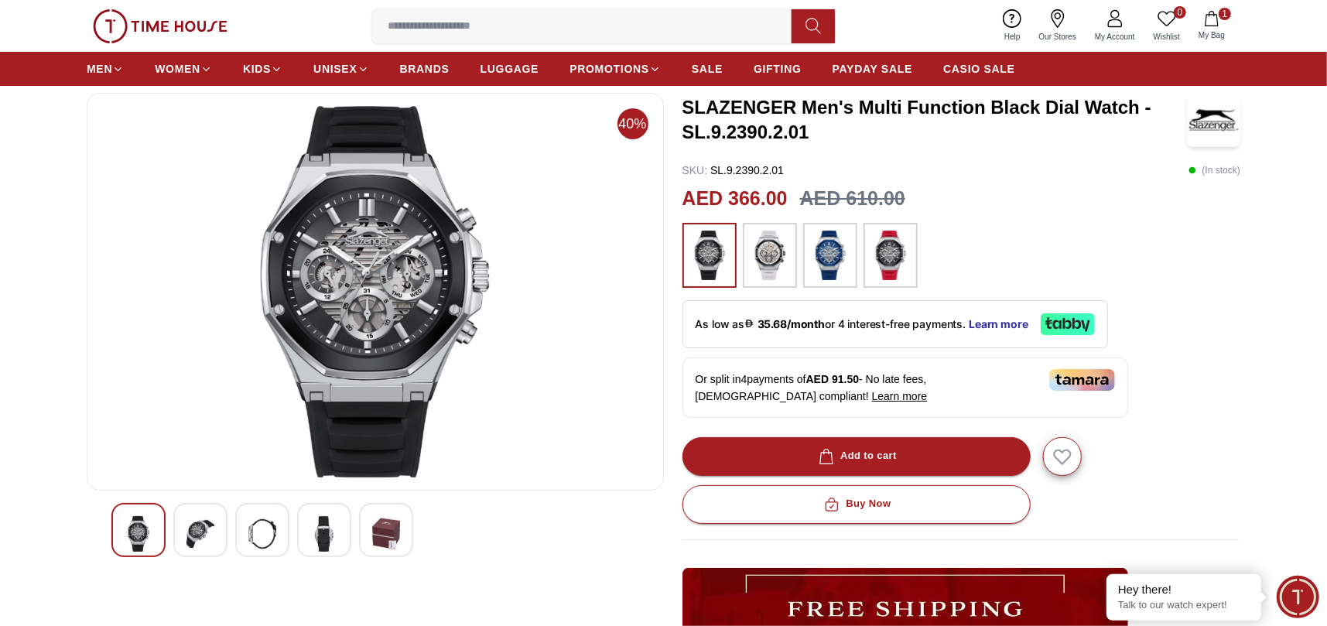
click at [325, 523] on img at bounding box center [324, 534] width 28 height 36
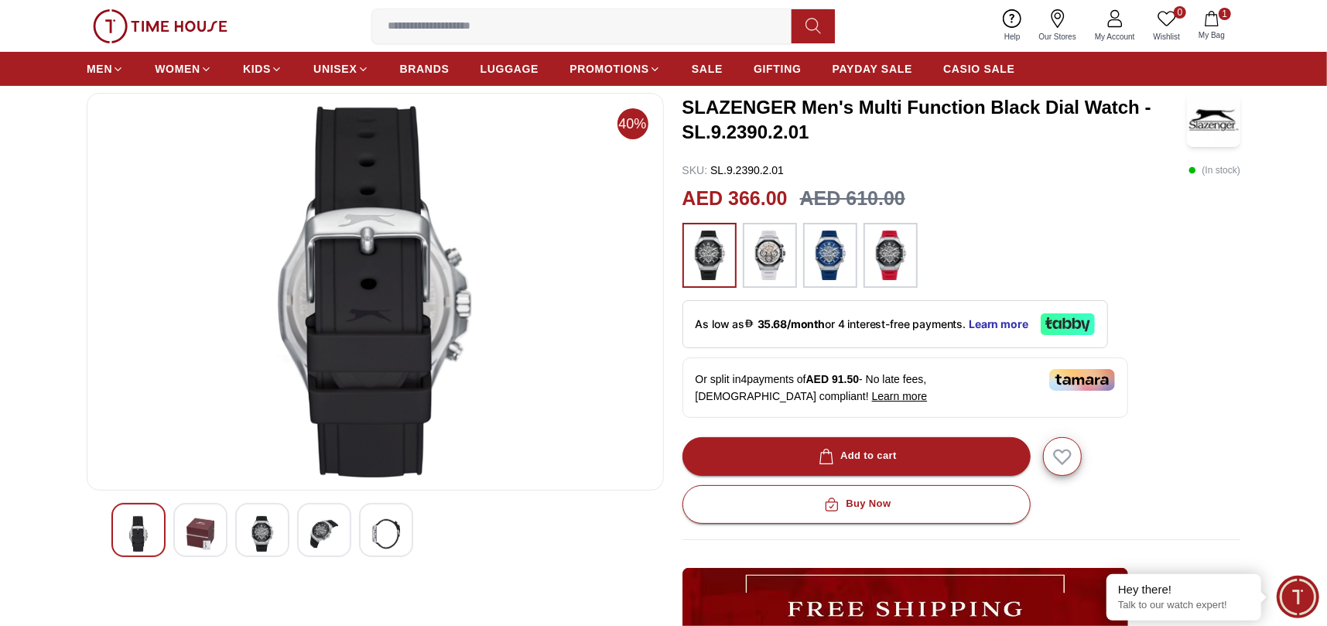
click at [273, 527] on img at bounding box center [262, 534] width 28 height 36
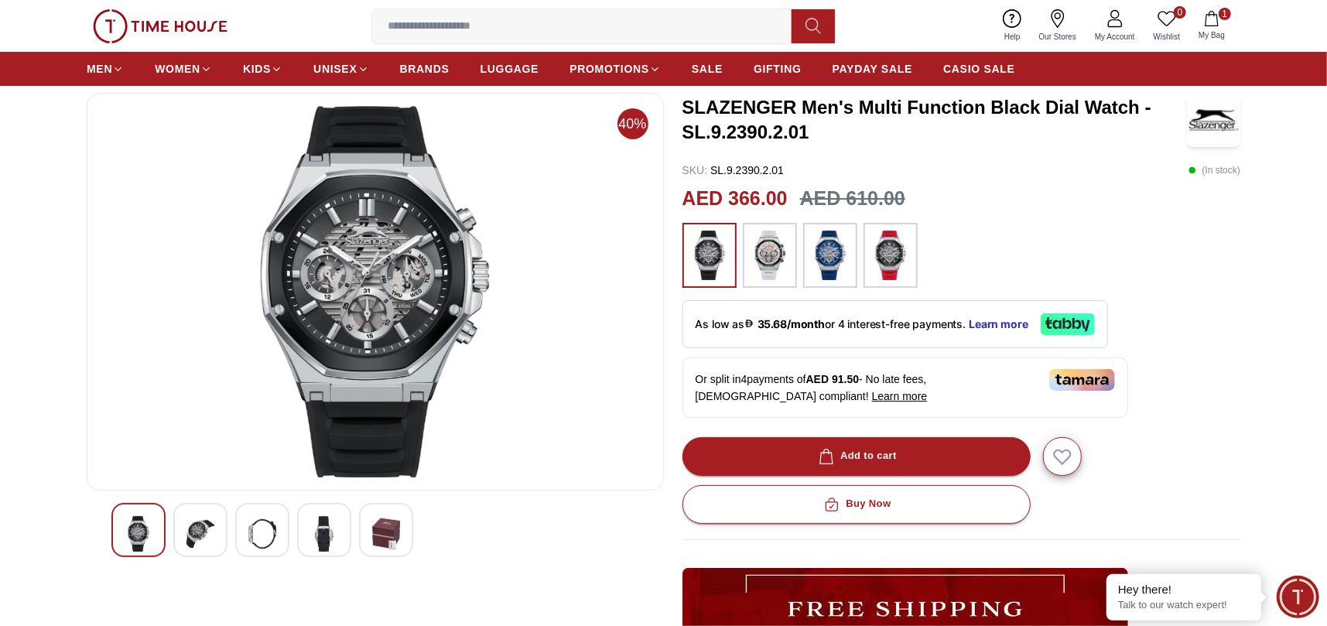
click at [331, 524] on img at bounding box center [324, 534] width 28 height 36
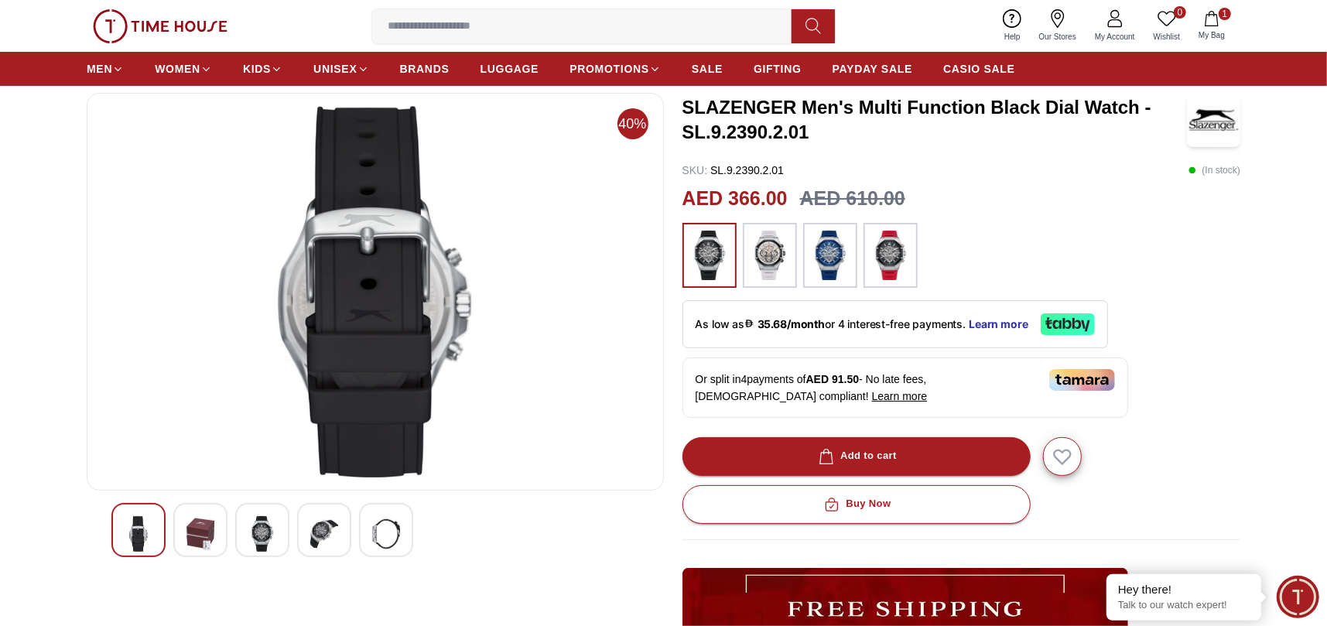
click at [285, 541] on div at bounding box center [262, 530] width 54 height 54
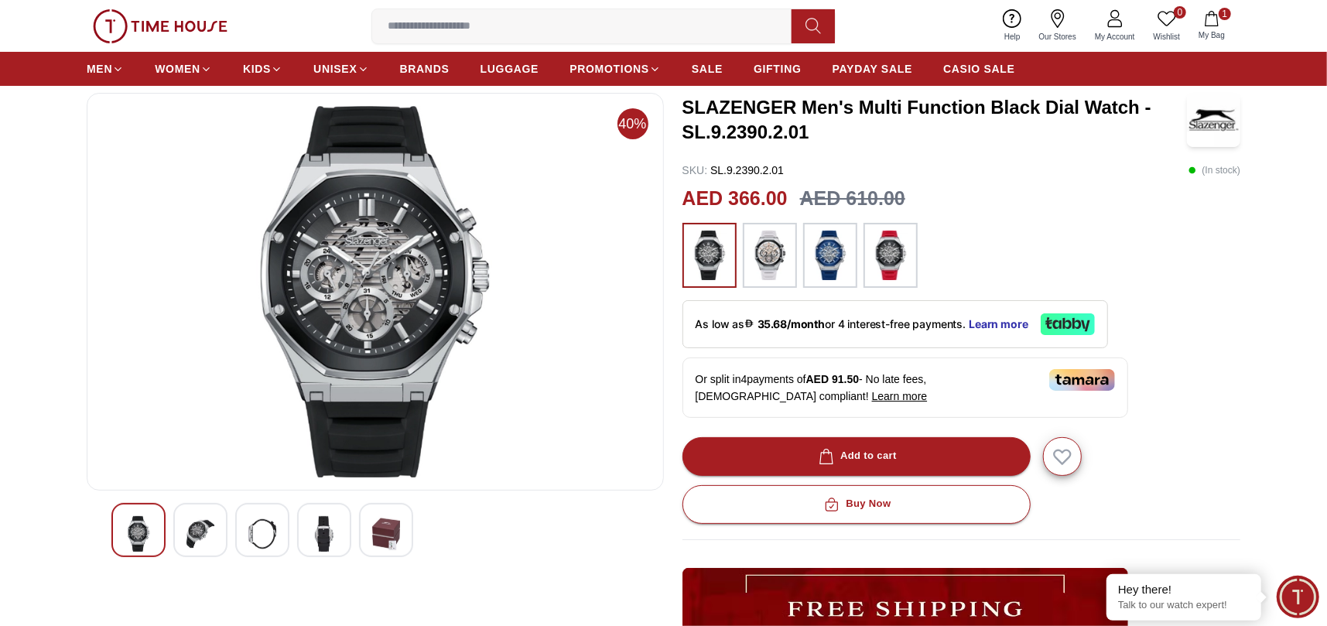
click at [257, 535] on img at bounding box center [262, 534] width 28 height 36
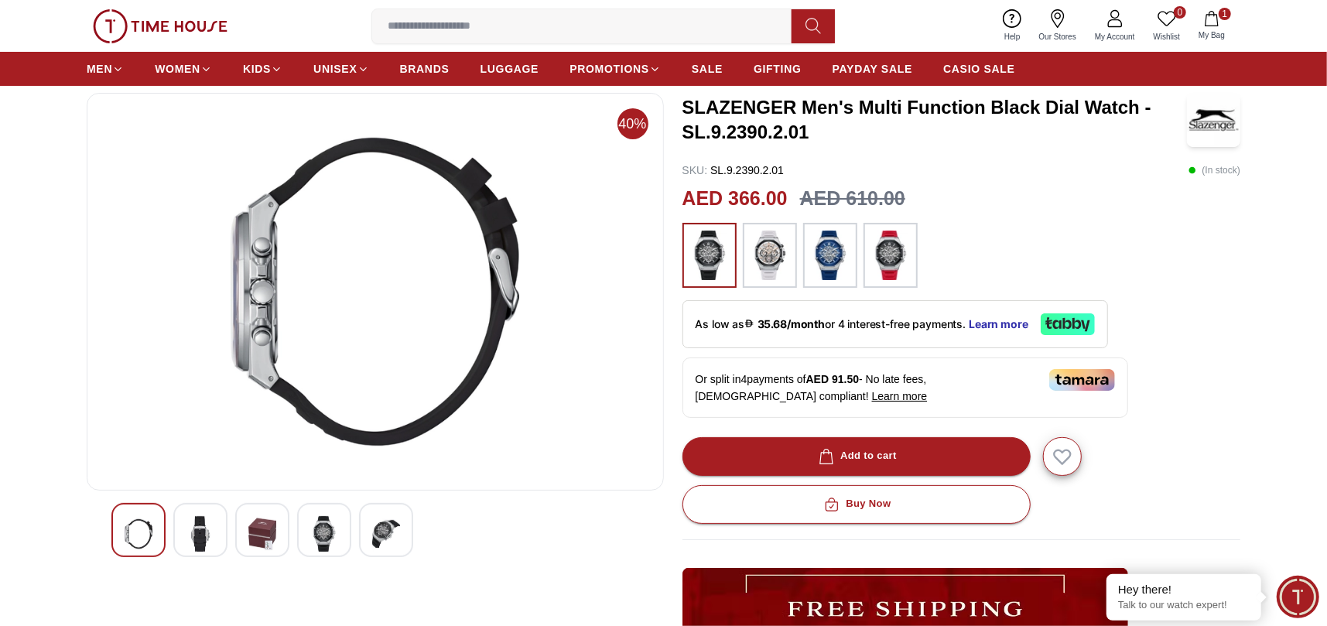
click at [203, 534] on img at bounding box center [200, 534] width 28 height 36
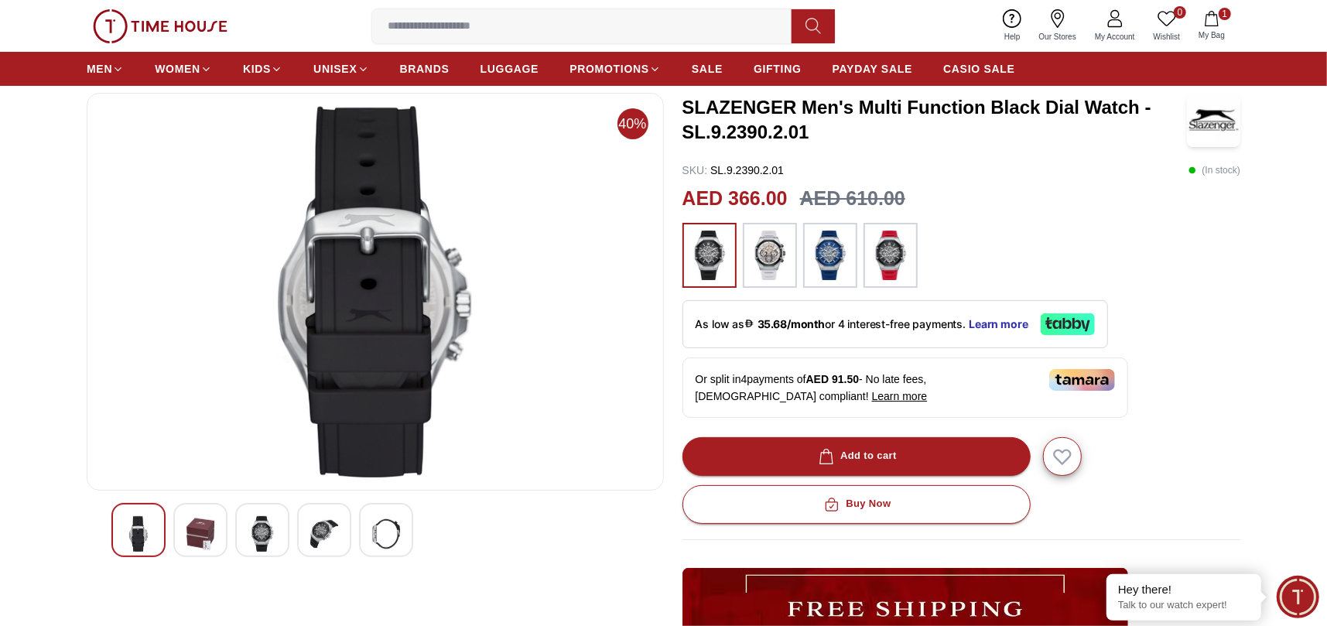
click at [263, 529] on img at bounding box center [262, 534] width 28 height 36
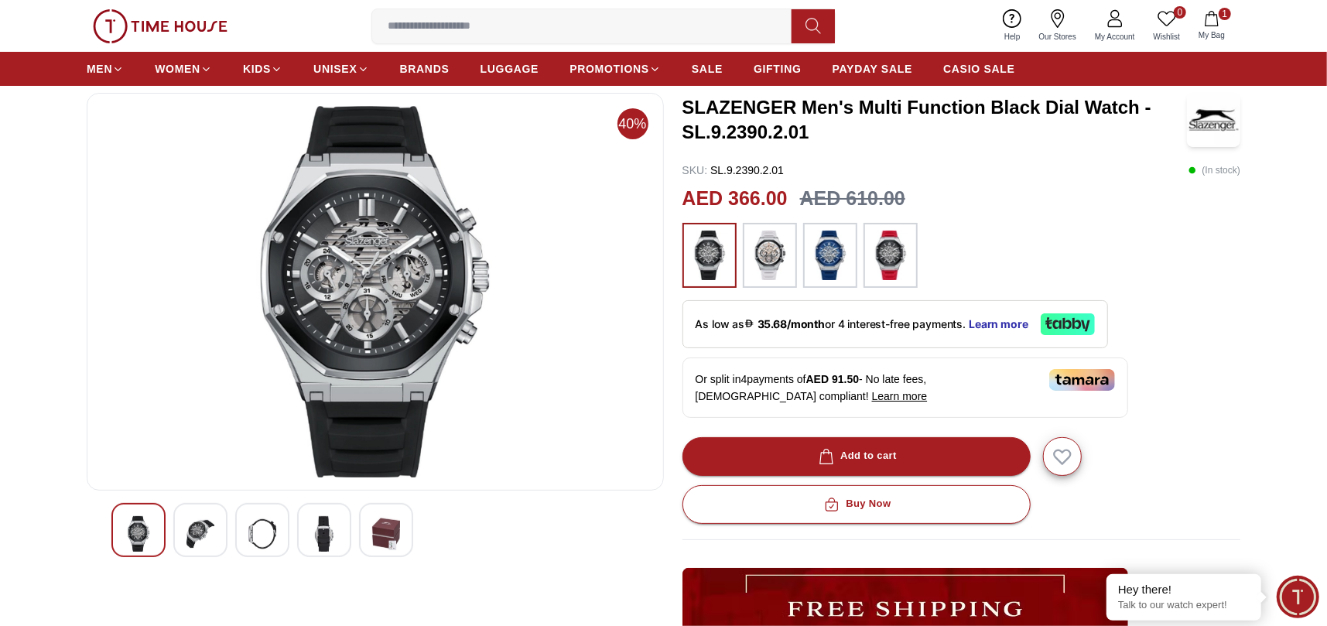
click at [808, 265] on div at bounding box center [830, 255] width 54 height 65
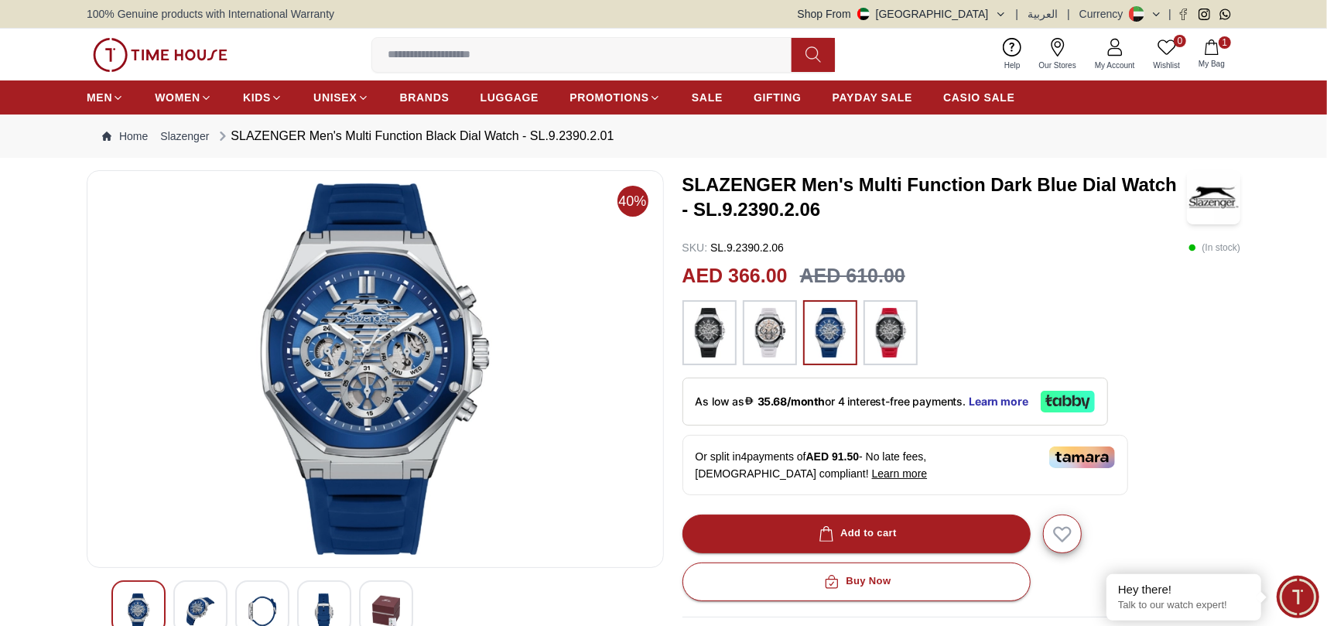
click at [711, 342] on img at bounding box center [709, 333] width 39 height 50
click at [706, 328] on img at bounding box center [709, 333] width 39 height 50
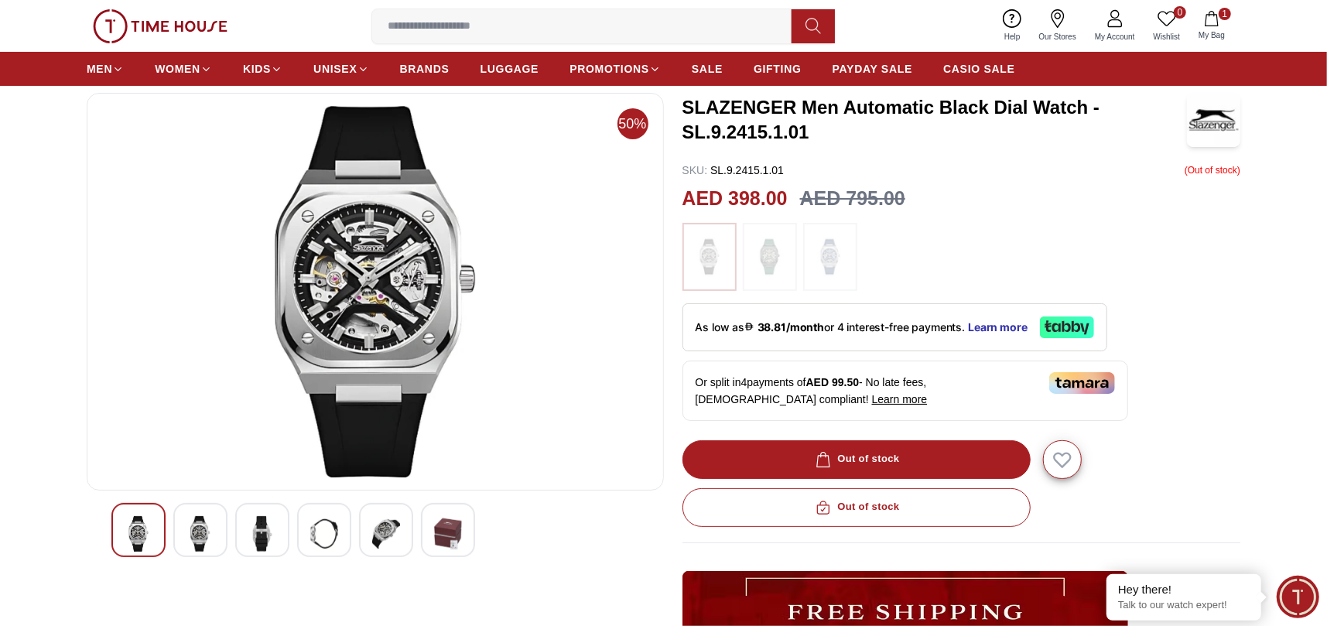
click at [389, 534] on img at bounding box center [386, 534] width 28 height 36
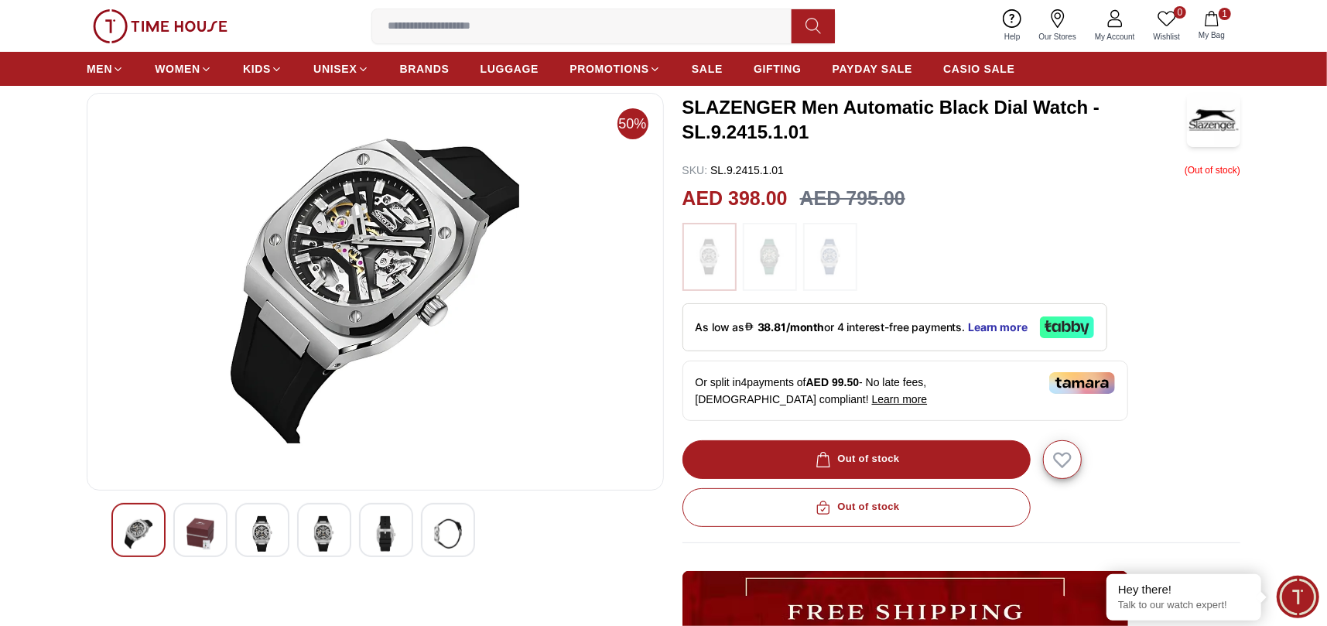
click at [247, 524] on div at bounding box center [262, 530] width 54 height 54
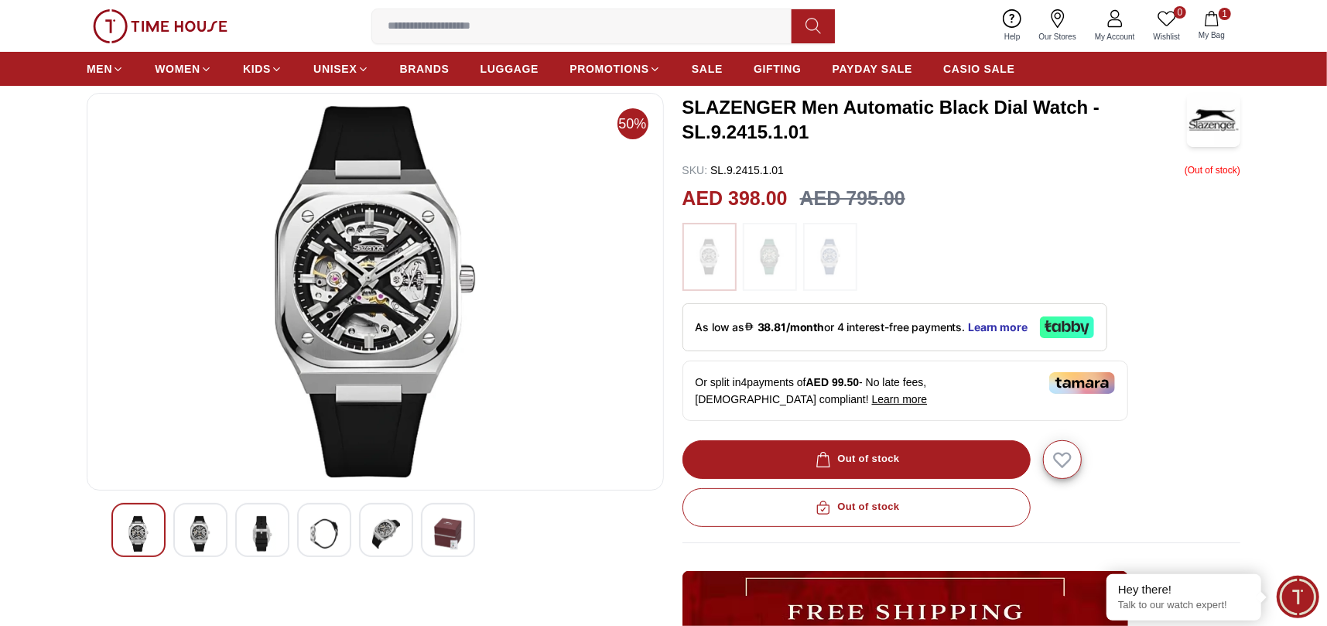
click at [207, 514] on div at bounding box center [200, 530] width 54 height 54
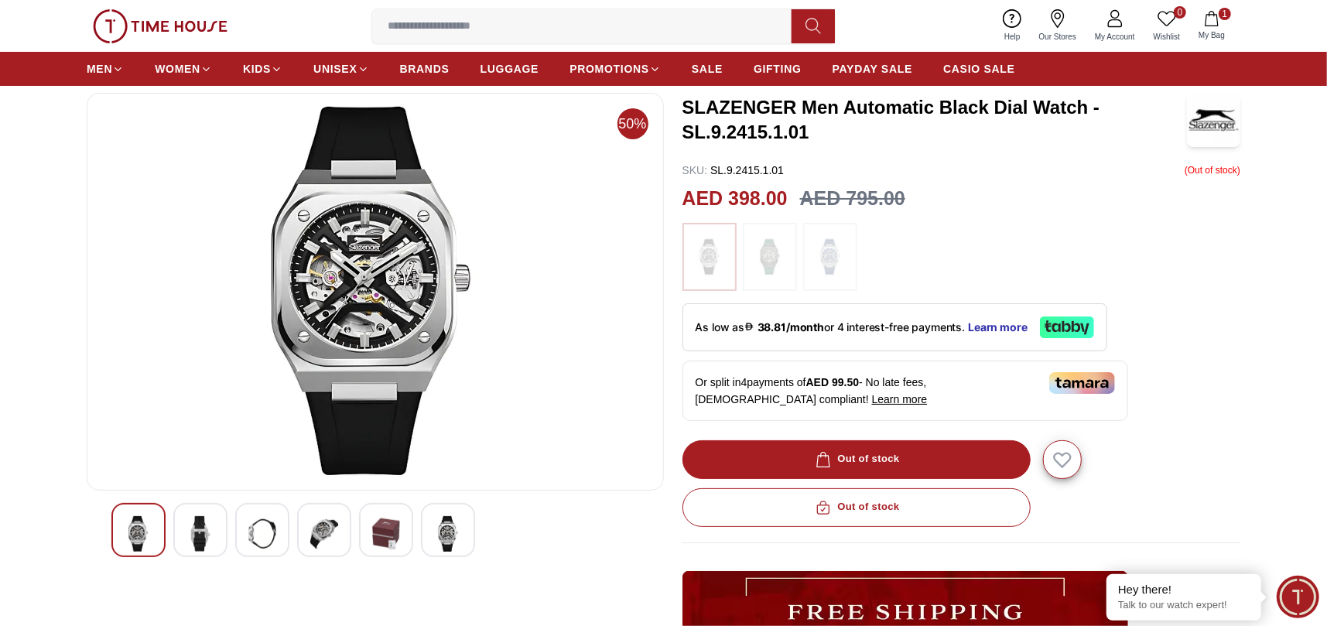
click at [158, 511] on div at bounding box center [138, 530] width 54 height 54
click at [404, 541] on div at bounding box center [386, 530] width 54 height 54
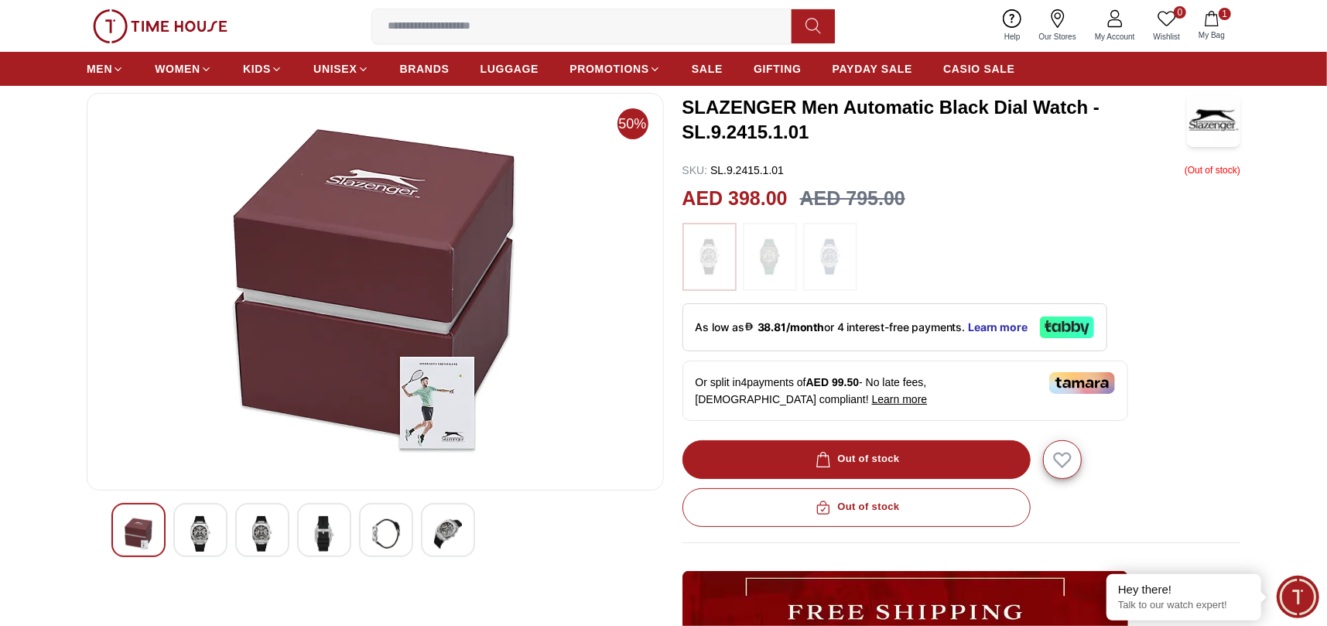
click at [437, 545] on img at bounding box center [448, 534] width 28 height 36
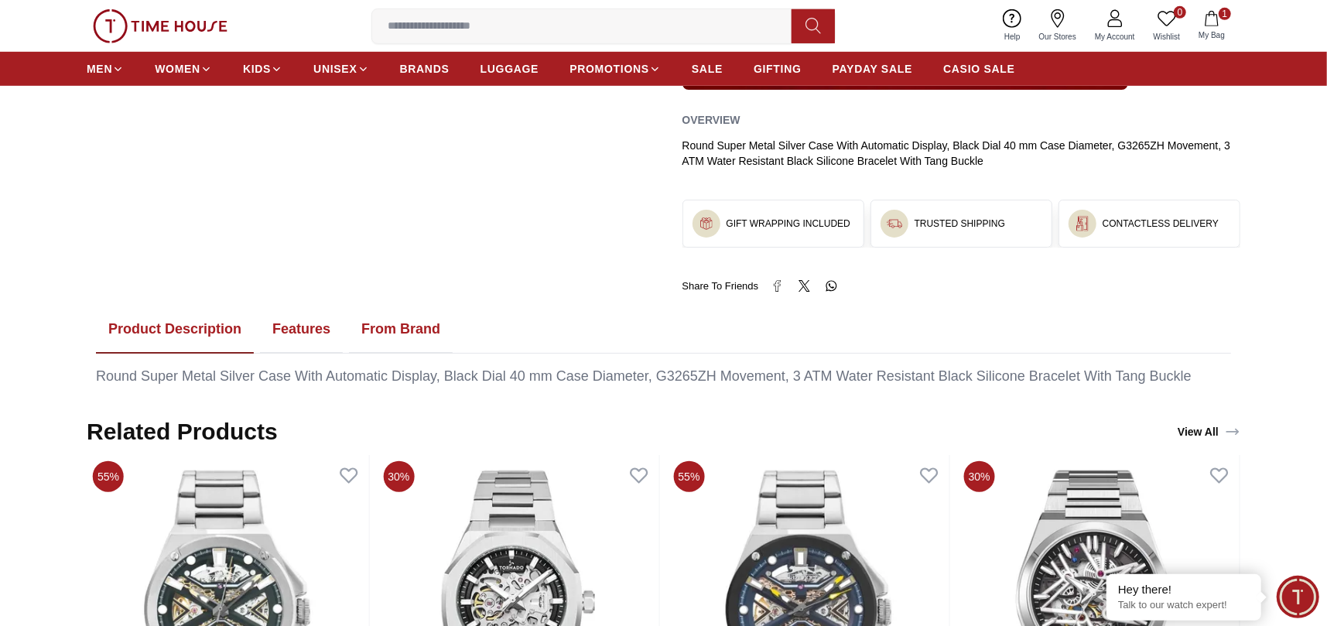
scroll to position [478, 0]
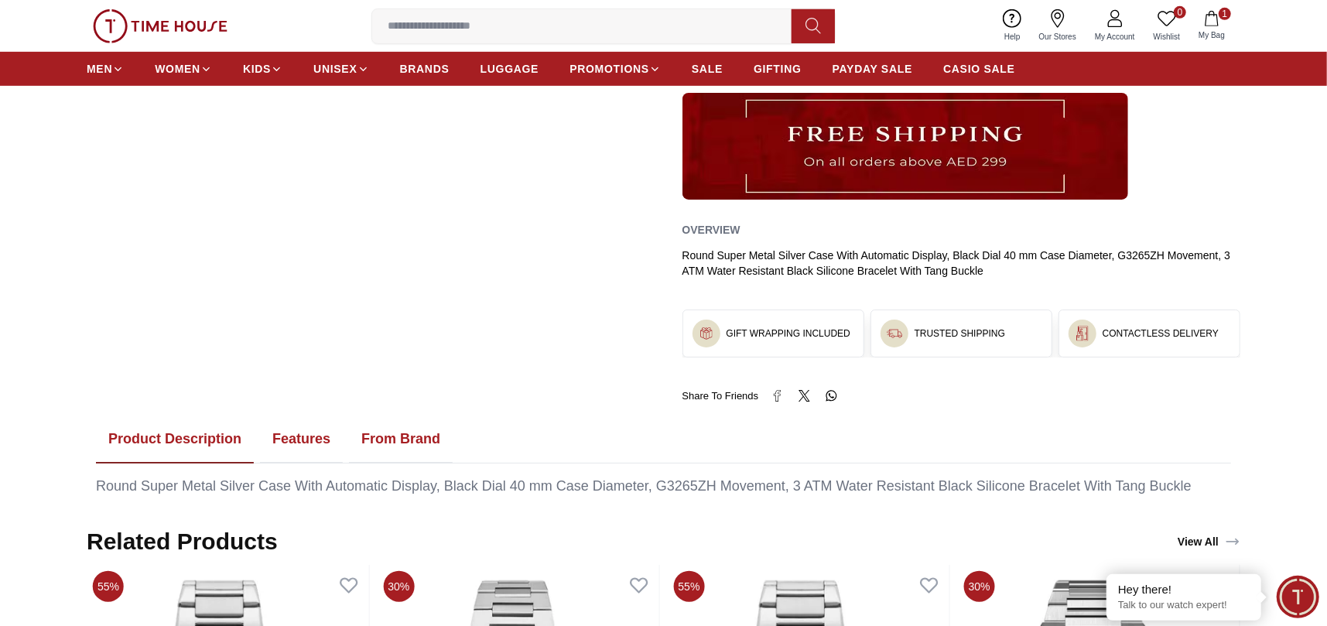
click at [313, 438] on button "Features" at bounding box center [301, 439] width 83 height 48
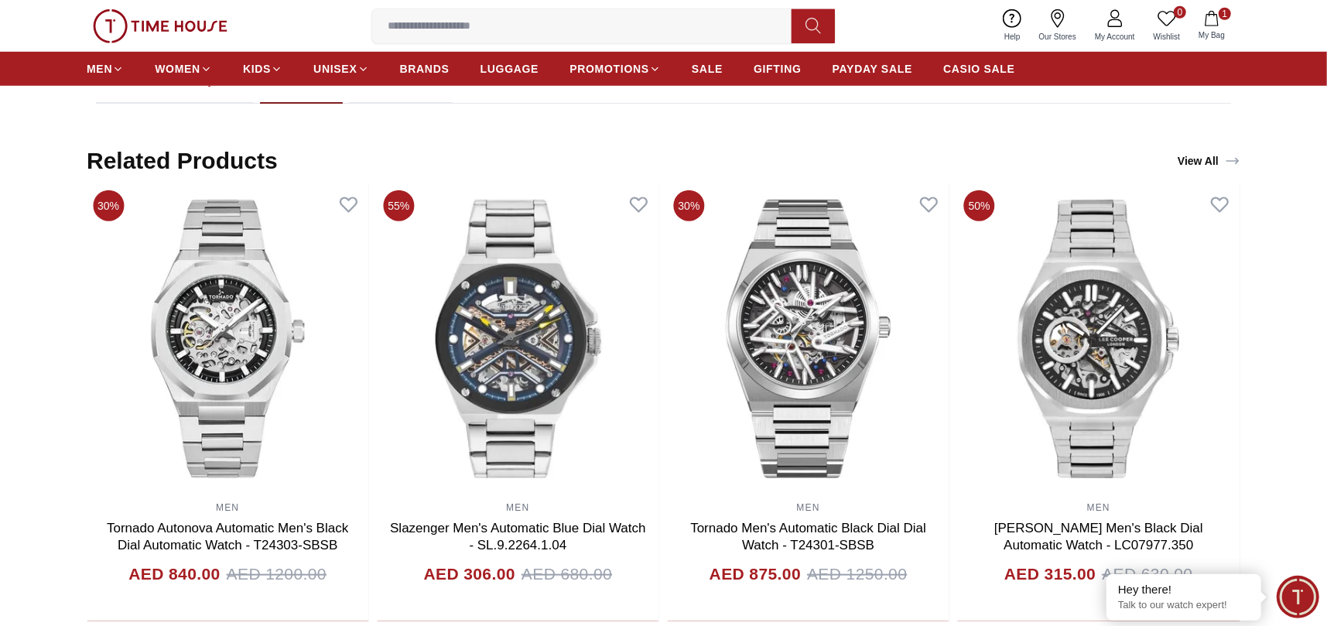
scroll to position [942, 0]
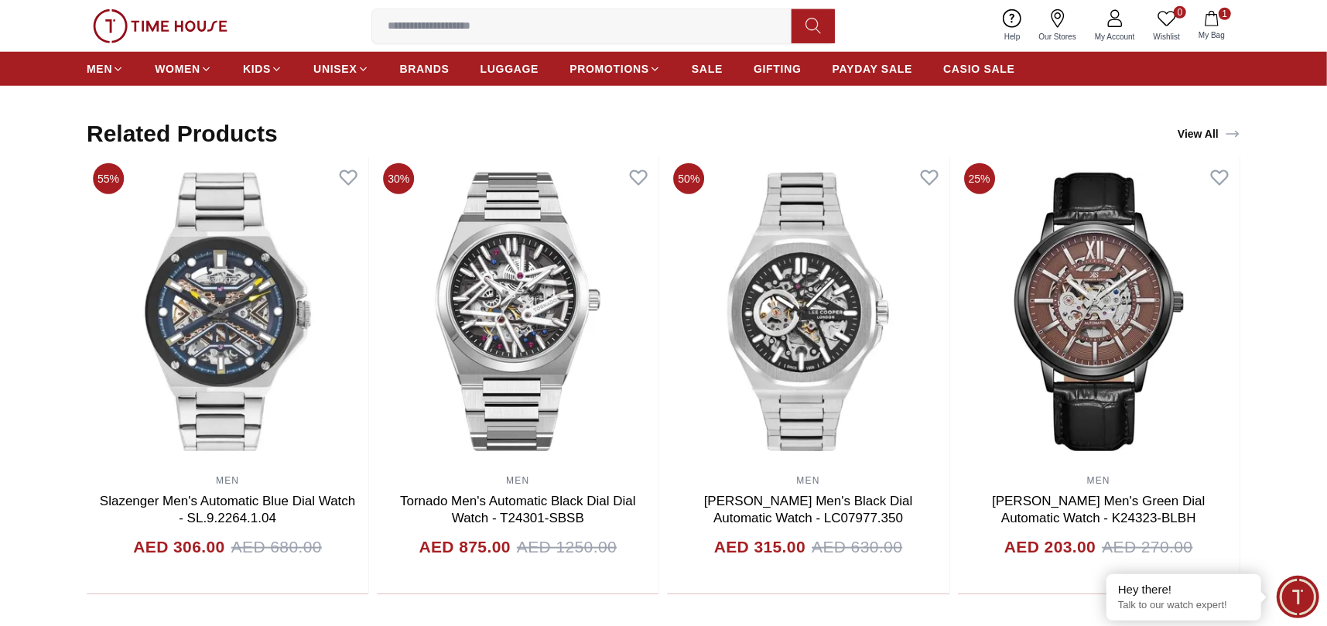
click at [1210, 131] on link "View All" at bounding box center [1208, 134] width 69 height 22
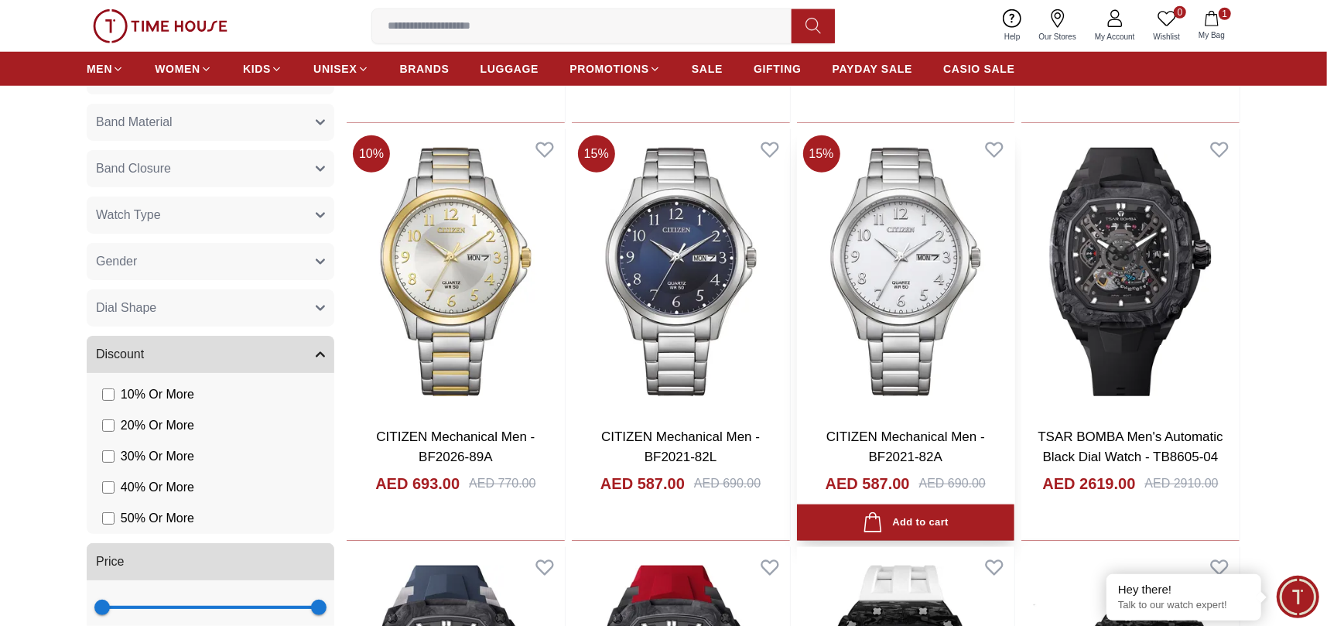
scroll to position [1006, 0]
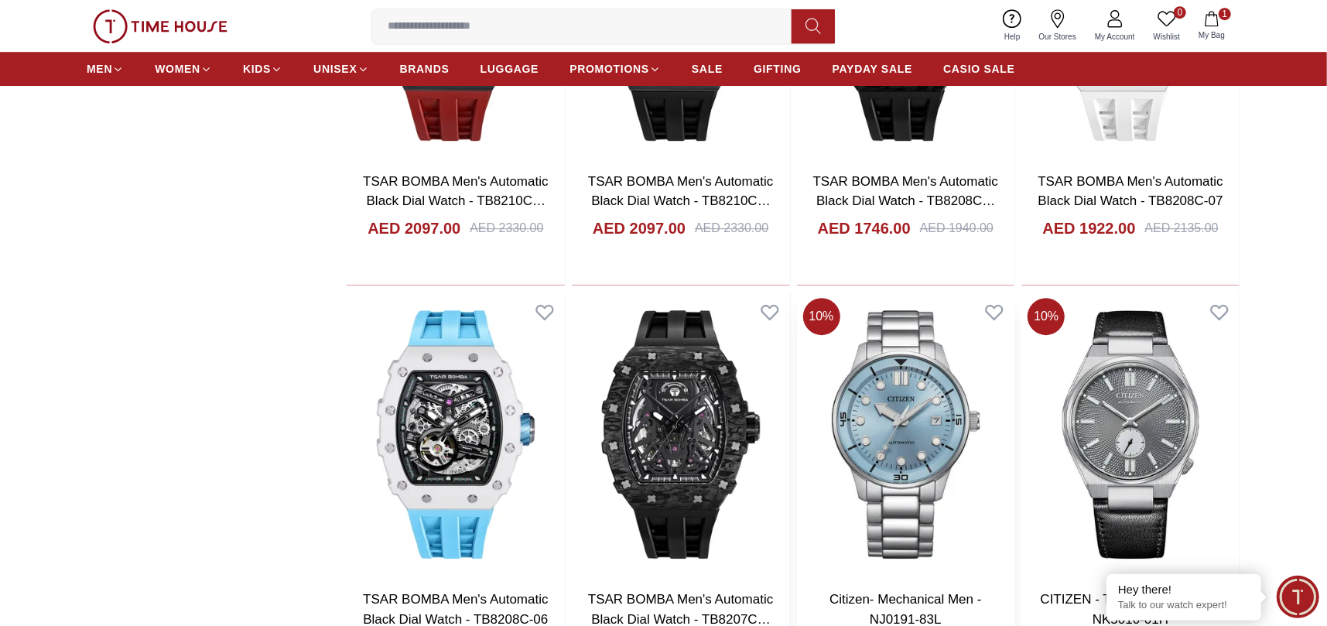
scroll to position [3403, 0]
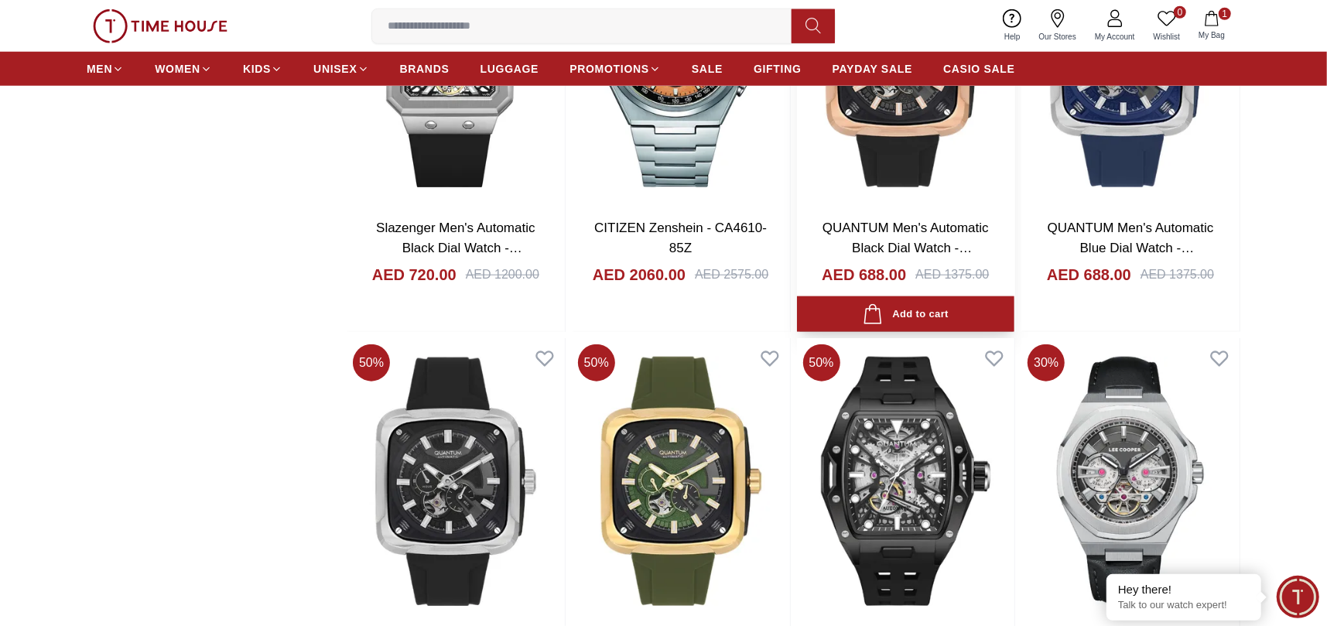
scroll to position [5414, 0]
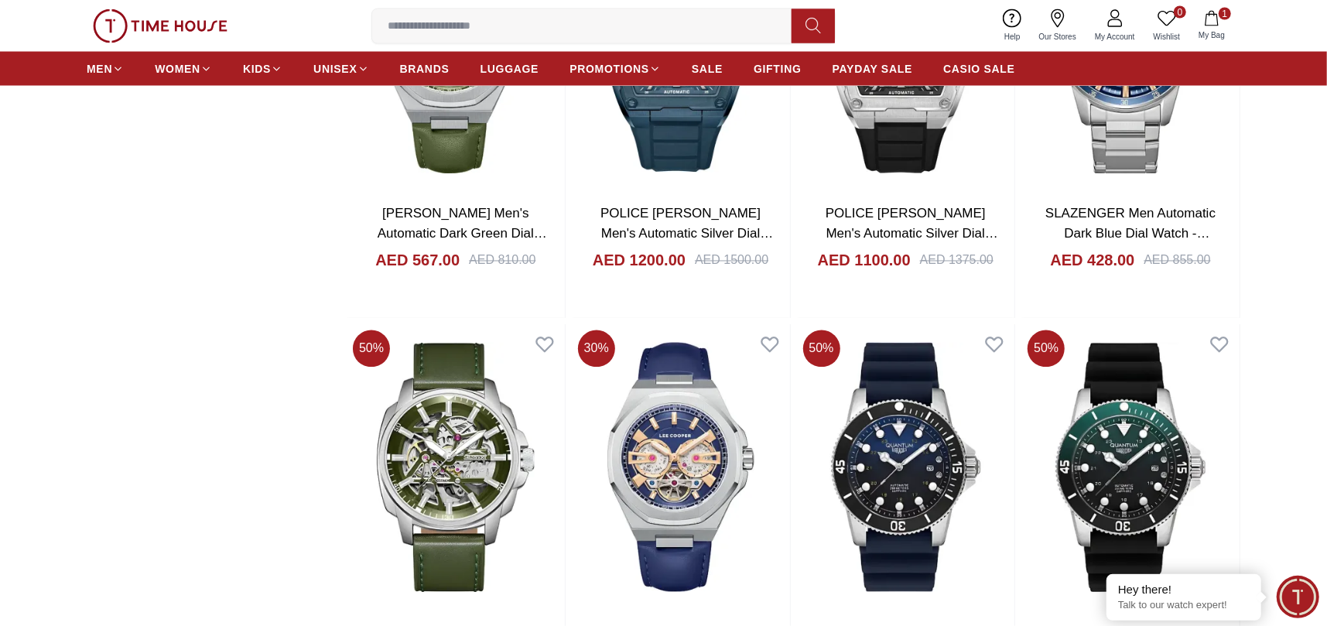
scroll to position [6188, 0]
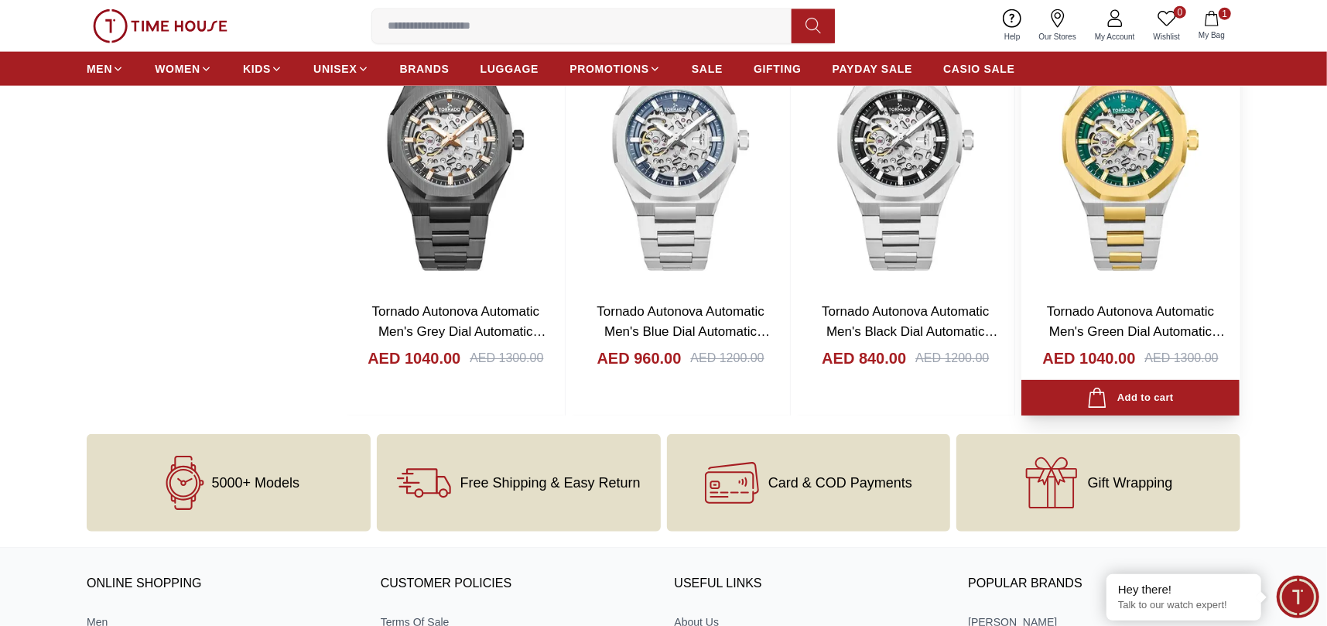
scroll to position [10055, 0]
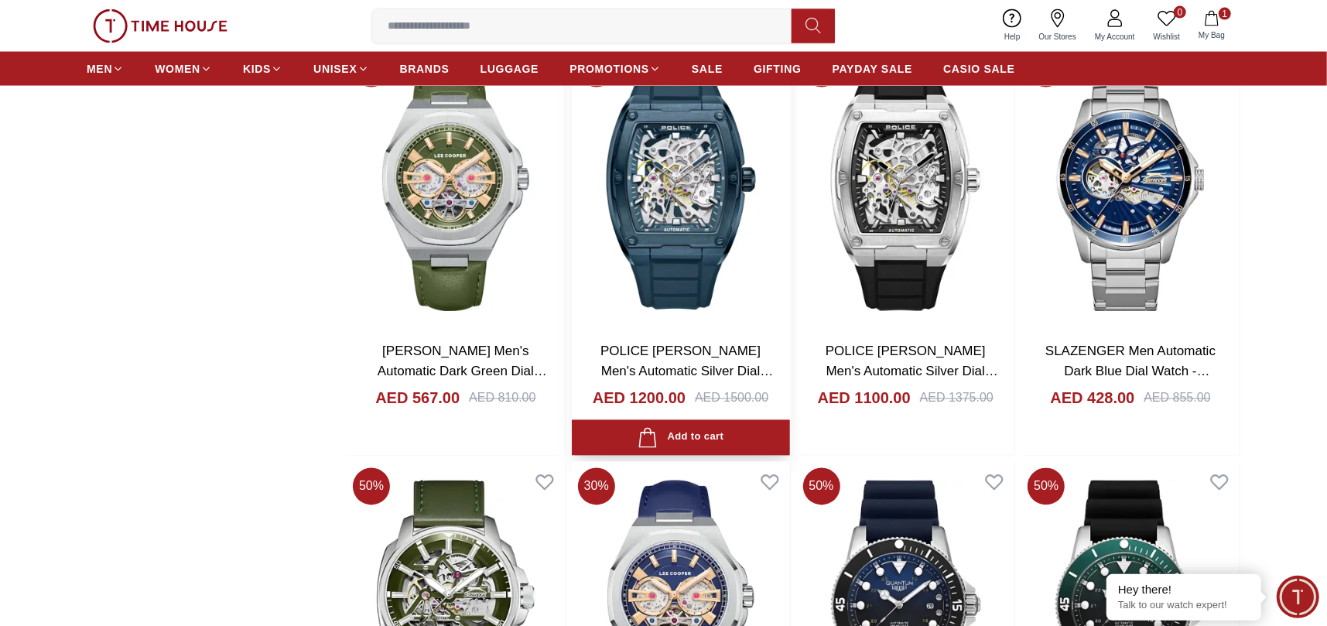
scroll to position [5646, 0]
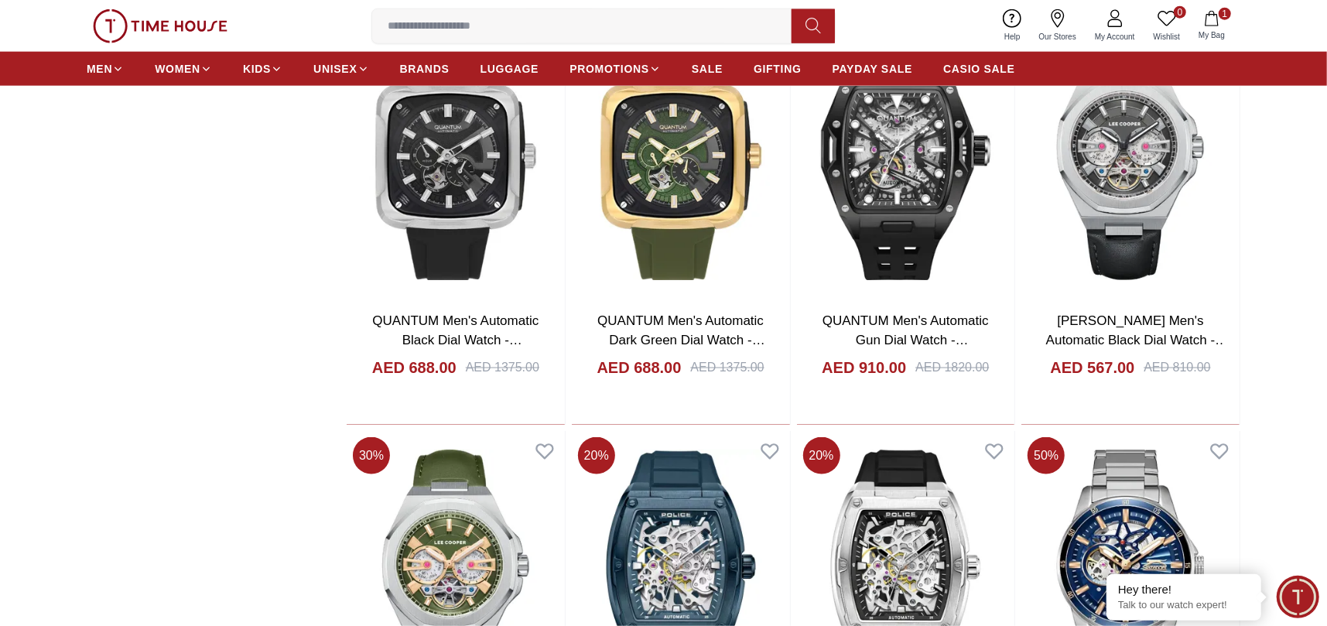
scroll to position [5878, 0]
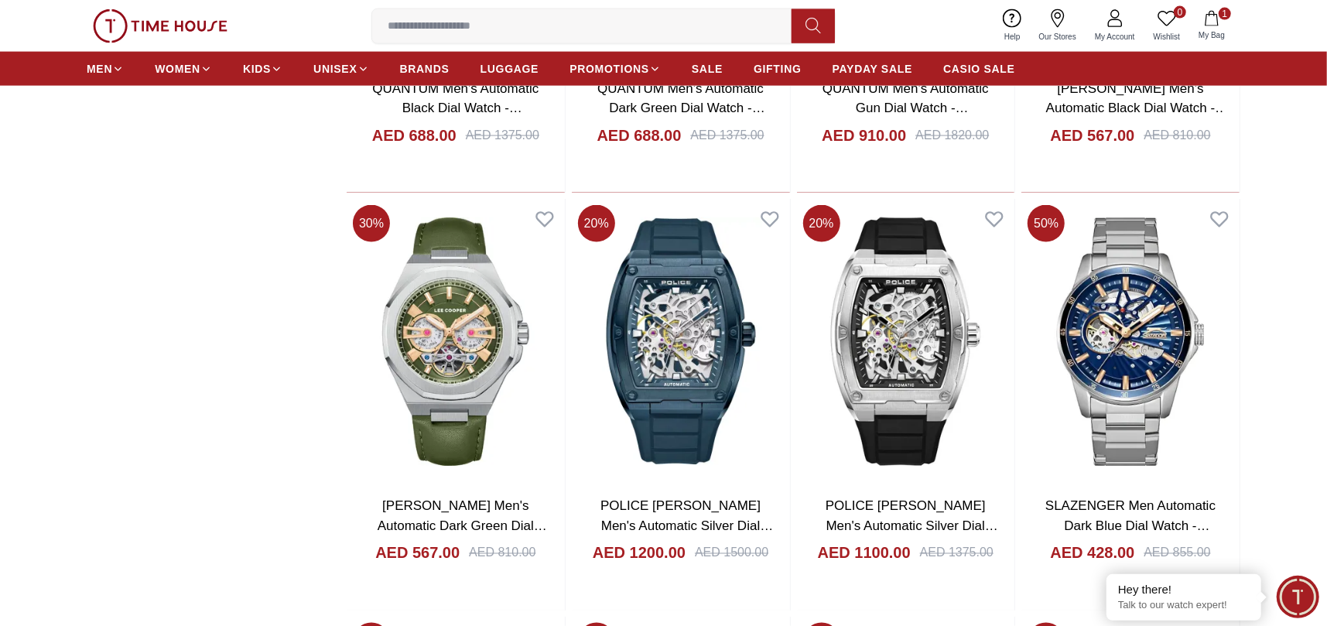
scroll to position [3867, 0]
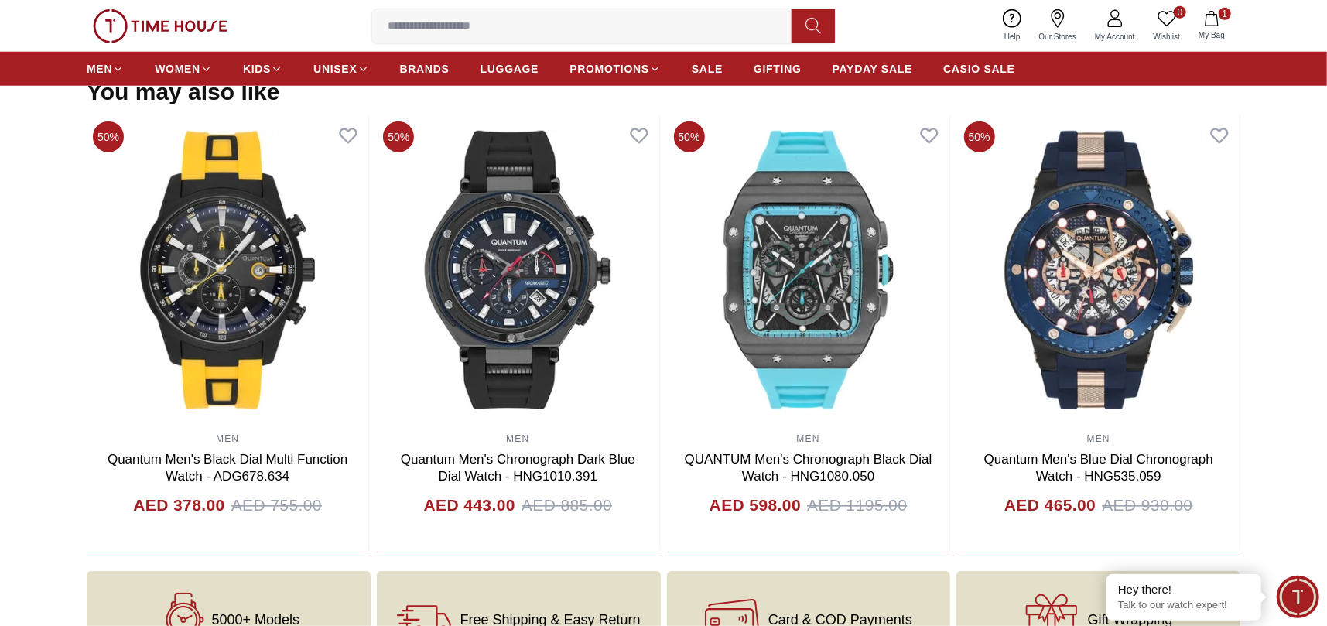
scroll to position [991, 0]
